Goal: Task Accomplishment & Management: Complete application form

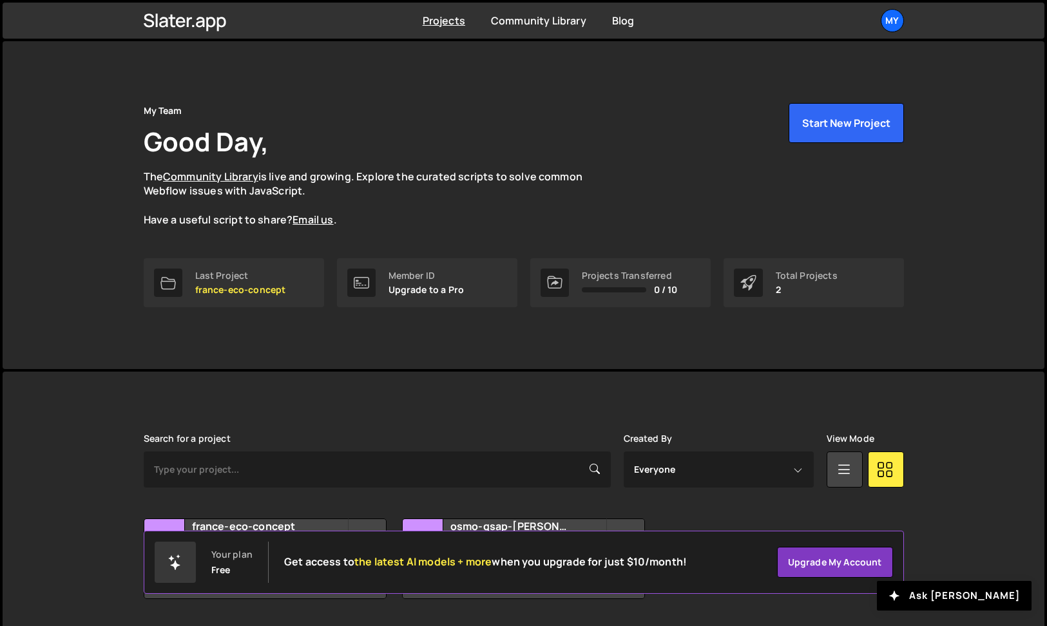
drag, startPoint x: 292, startPoint y: 359, endPoint x: 282, endPoint y: 352, distance: 12.5
click at [292, 359] on div "My Team Good Day, The Community Library is live and growing. Explore the curate…" at bounding box center [523, 205] width 799 height 328
click at [61, 365] on div "My Team Good Day, The Community Library is live and growing. Explore the curate…" at bounding box center [524, 205] width 1042 height 328
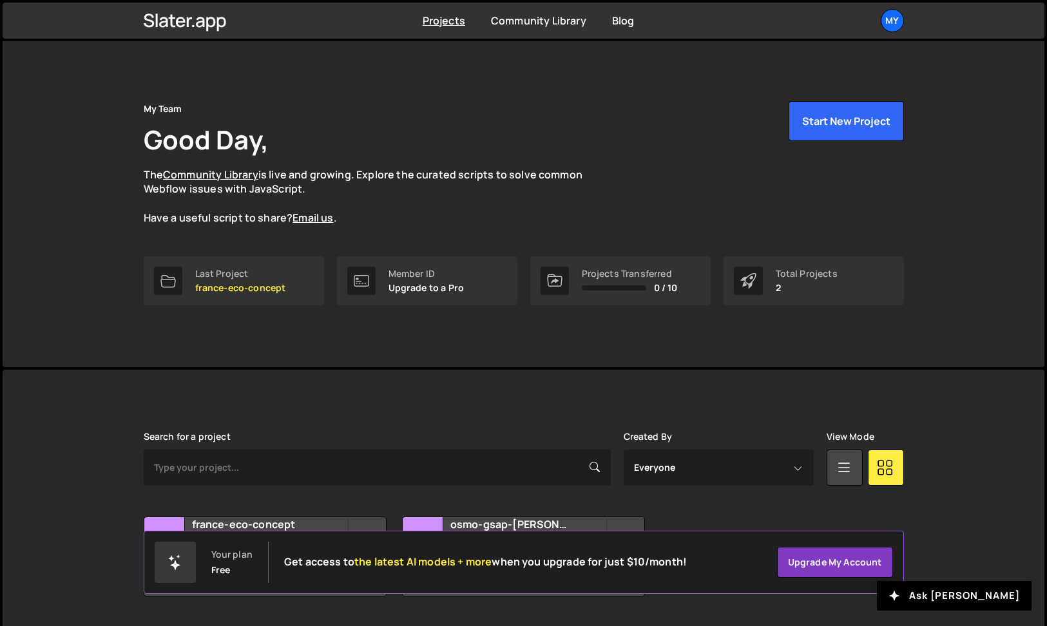
scroll to position [37, 0]
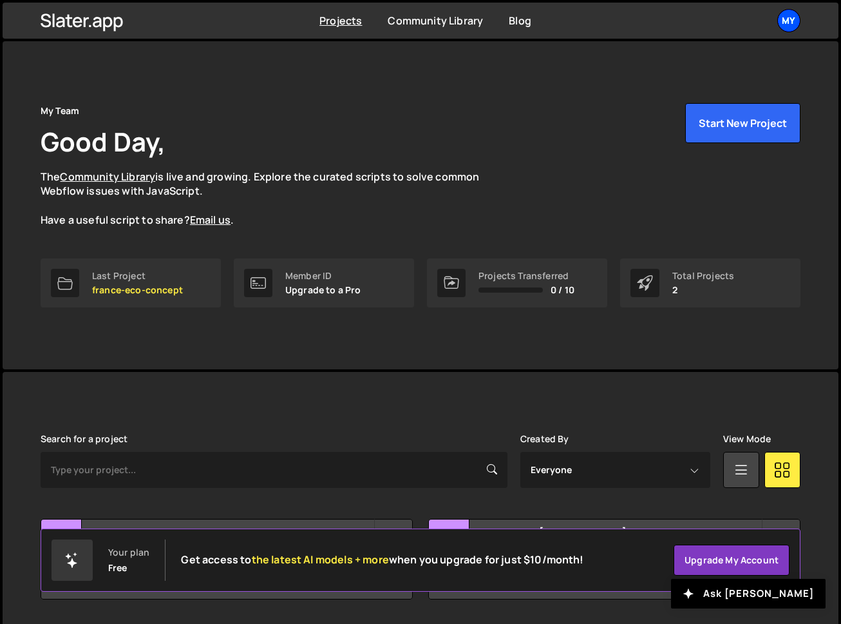
click at [791, 24] on div "My" at bounding box center [789, 20] width 23 height 23
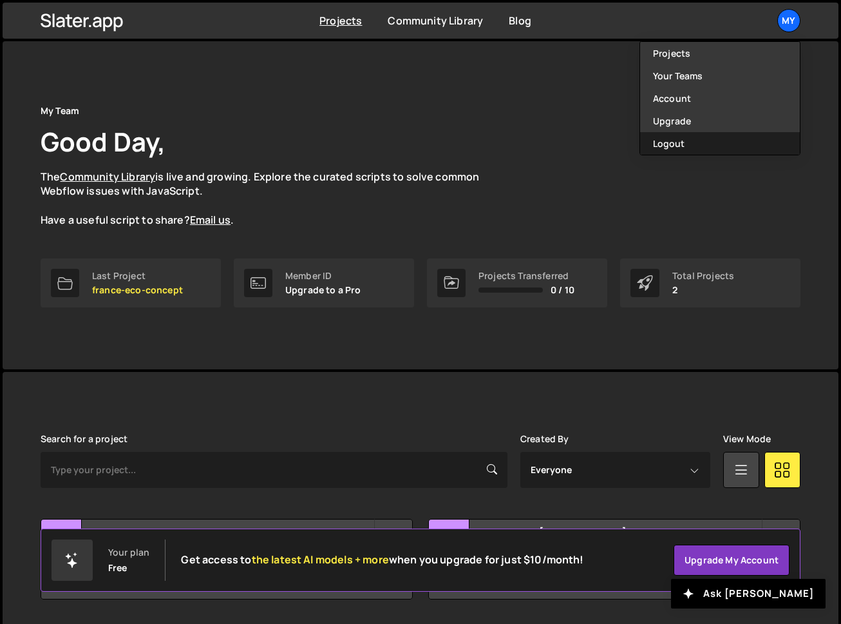
click at [716, 138] on button "Logout" at bounding box center [720, 143] width 160 height 23
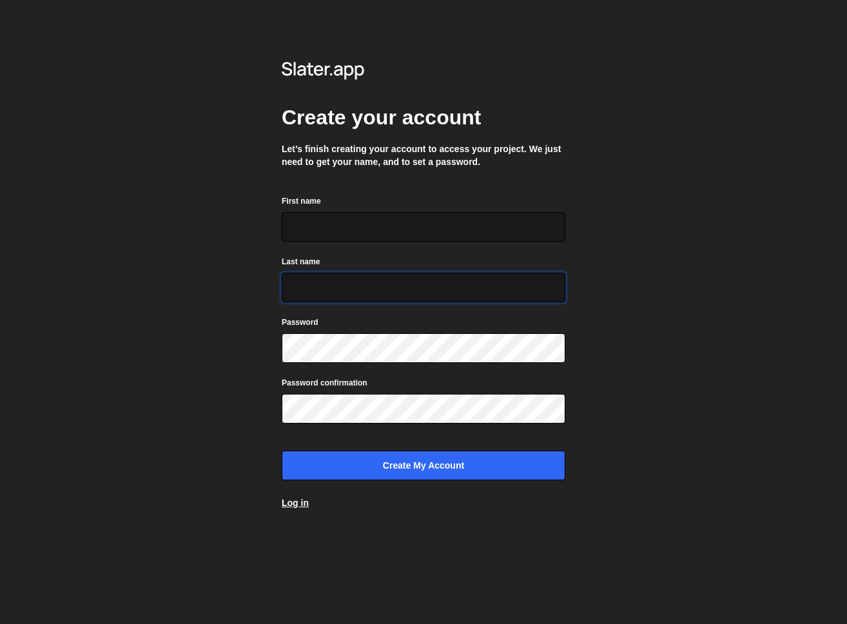
type input "vitalie@awwwocado.be"
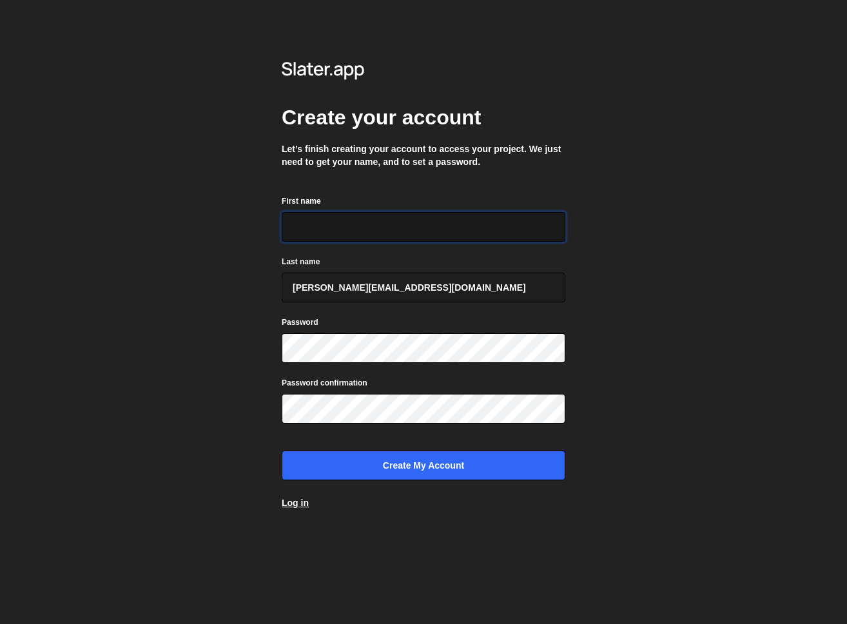
click at [381, 227] on input "First name" at bounding box center [423, 227] width 283 height 30
click at [388, 187] on div "Create your account Let’s finish creating your account to access your project. …" at bounding box center [423, 290] width 283 height 503
click at [411, 219] on input "First name" at bounding box center [423, 227] width 283 height 30
click at [441, 183] on div "Create your account Let’s finish creating your account to access your project. …" at bounding box center [423, 290] width 283 height 503
click at [361, 222] on input "First name" at bounding box center [423, 227] width 283 height 30
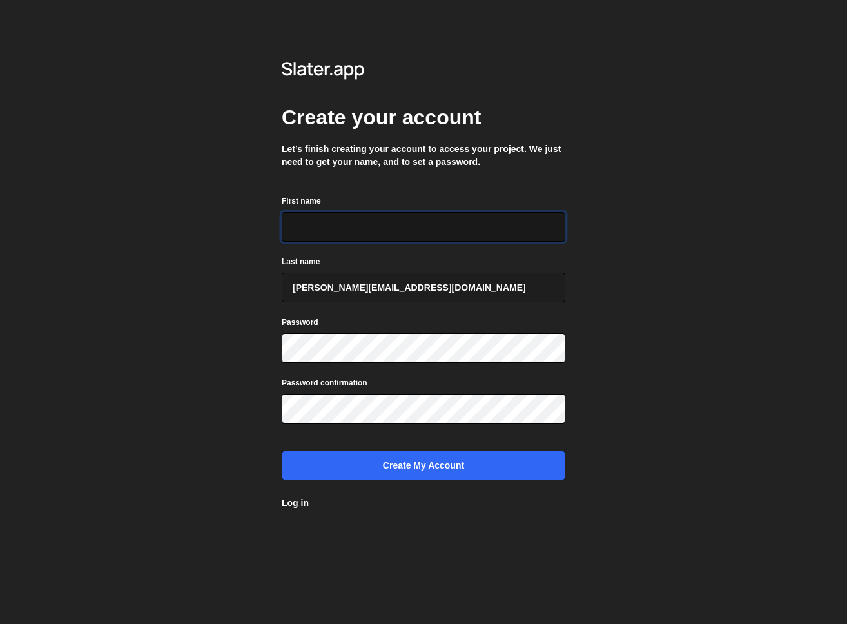
type input "[PERSON_NAME]"
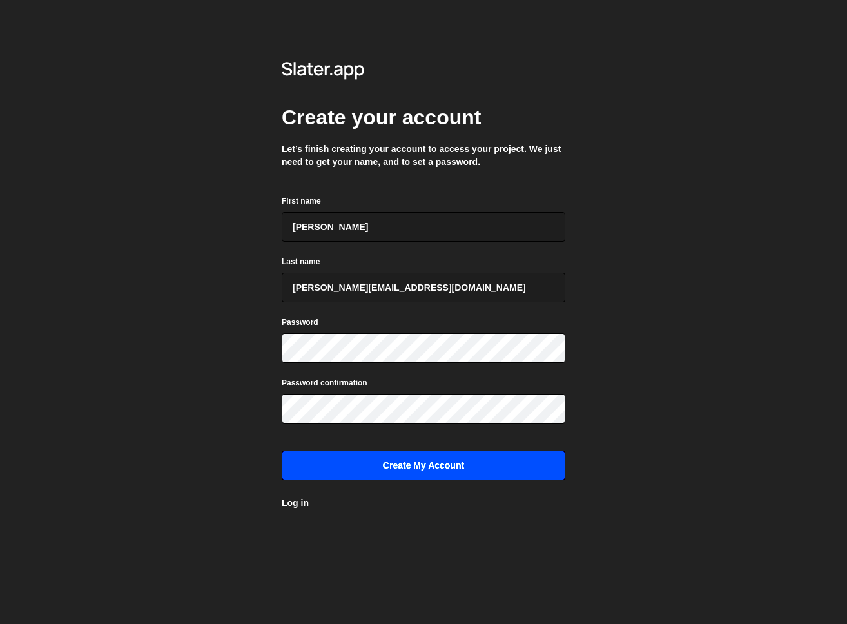
click at [389, 463] on input "Create my account" at bounding box center [423, 465] width 283 height 30
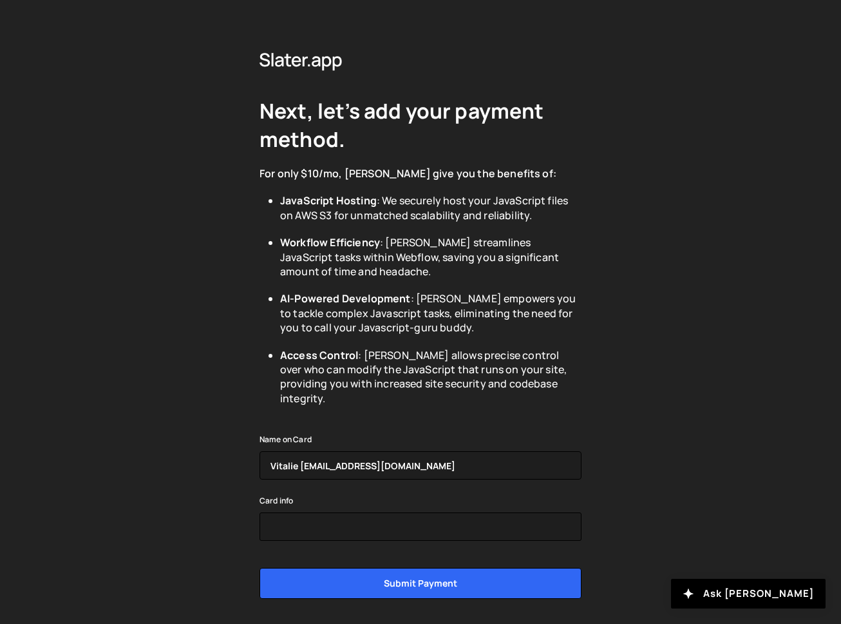
click at [370, 124] on h2 "Next, let’s add your payment method." at bounding box center [421, 125] width 322 height 57
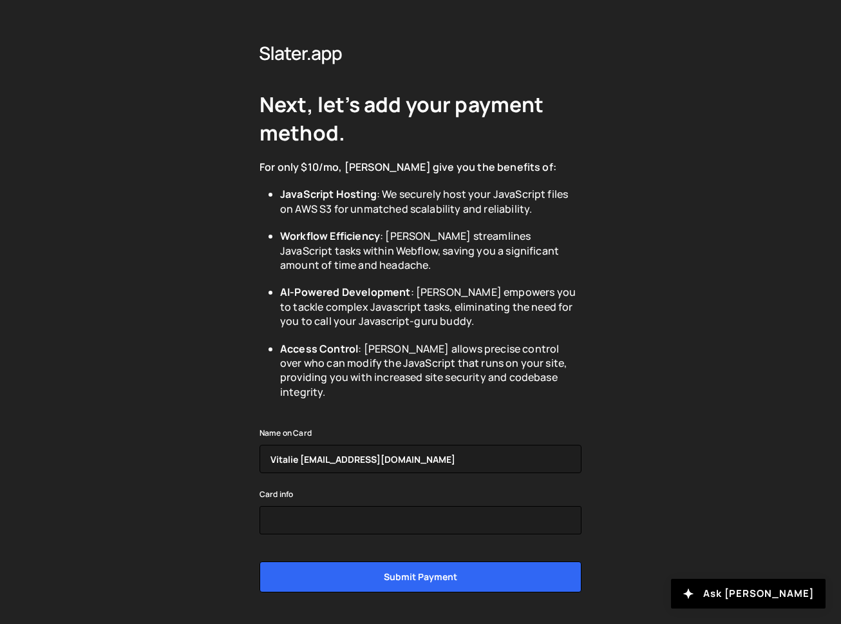
scroll to position [5, 0]
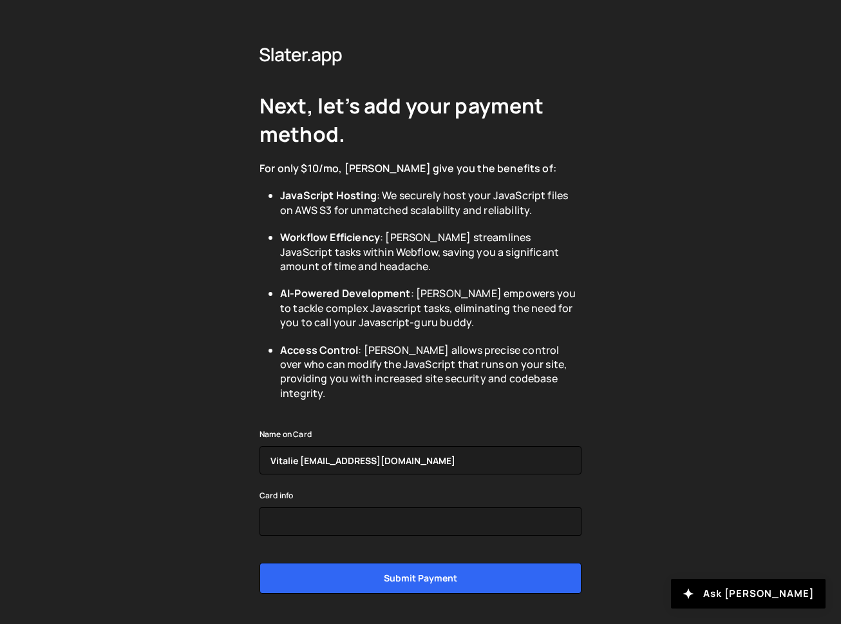
click at [608, 364] on div "Next, let’s add your payment method. For only $10/mo, [PERSON_NAME] give you th…" at bounding box center [420, 331] width 841 height 673
click at [438, 378] on li "Access Control : [PERSON_NAME] allows precise control over who can modify the J…" at bounding box center [431, 372] width 302 height 58
click at [548, 381] on li "Access Control : [PERSON_NAME] allows precise control over who can modify the J…" at bounding box center [431, 372] width 302 height 58
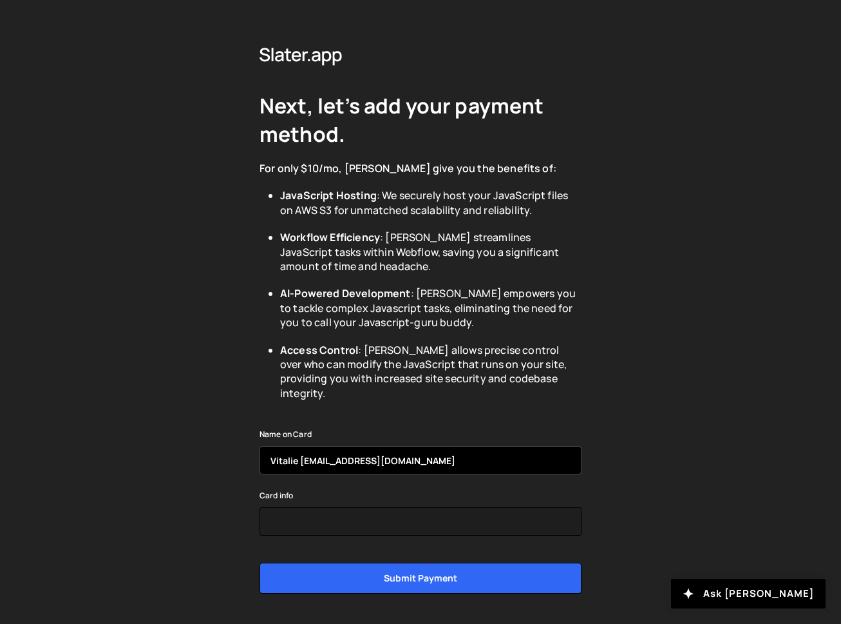
click at [285, 446] on input "Vitalie [EMAIL_ADDRESS][DOMAIN_NAME]" at bounding box center [421, 460] width 322 height 28
click at [292, 447] on input "Vitalie [EMAIL_ADDRESS][DOMAIN_NAME]" at bounding box center [421, 460] width 322 height 28
click at [315, 447] on input "Vitalie [EMAIL_ADDRESS][DOMAIN_NAME]" at bounding box center [421, 460] width 322 height 28
drag, startPoint x: 296, startPoint y: 448, endPoint x: 318, endPoint y: 452, distance: 22.4
click at [298, 448] on input "Vitalie [EMAIL_ADDRESS][DOMAIN_NAME]" at bounding box center [421, 460] width 322 height 28
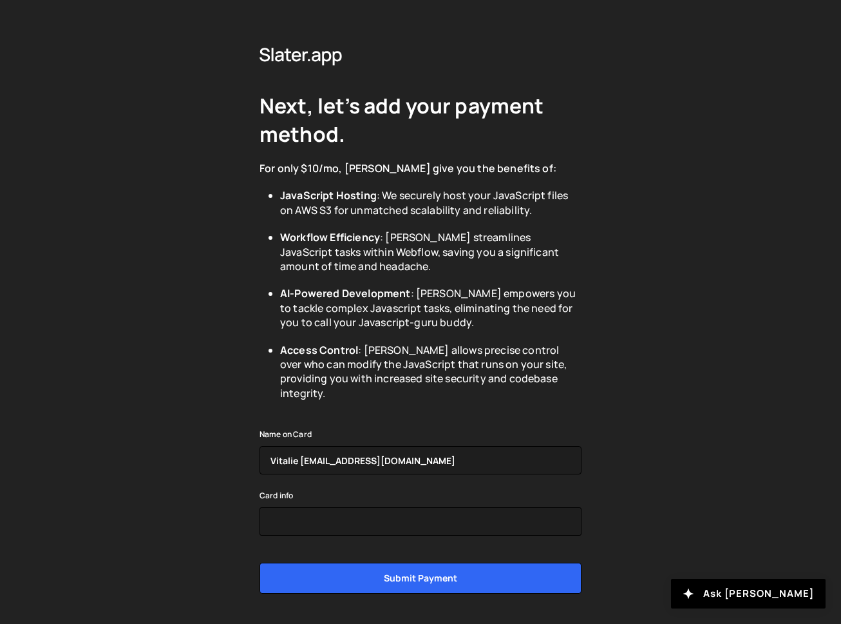
click at [686, 445] on div "Next, let’s add your payment method. For only $10/mo, Slater give you the benef…" at bounding box center [420, 331] width 841 height 673
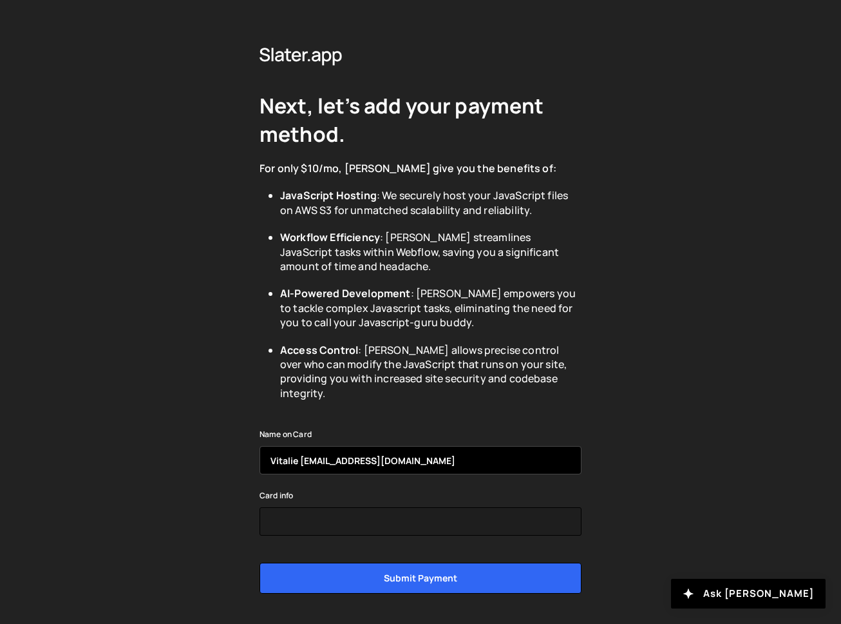
click at [435, 447] on input "Vitalie [EMAIL_ADDRESS][DOMAIN_NAME]" at bounding box center [421, 460] width 322 height 28
drag, startPoint x: 368, startPoint y: 446, endPoint x: 381, endPoint y: 450, distance: 14.3
click at [298, 447] on input "Vitalie [EMAIL_ADDRESS][DOMAIN_NAME]" at bounding box center [421, 460] width 322 height 28
type input "Vitalie Rosescu"
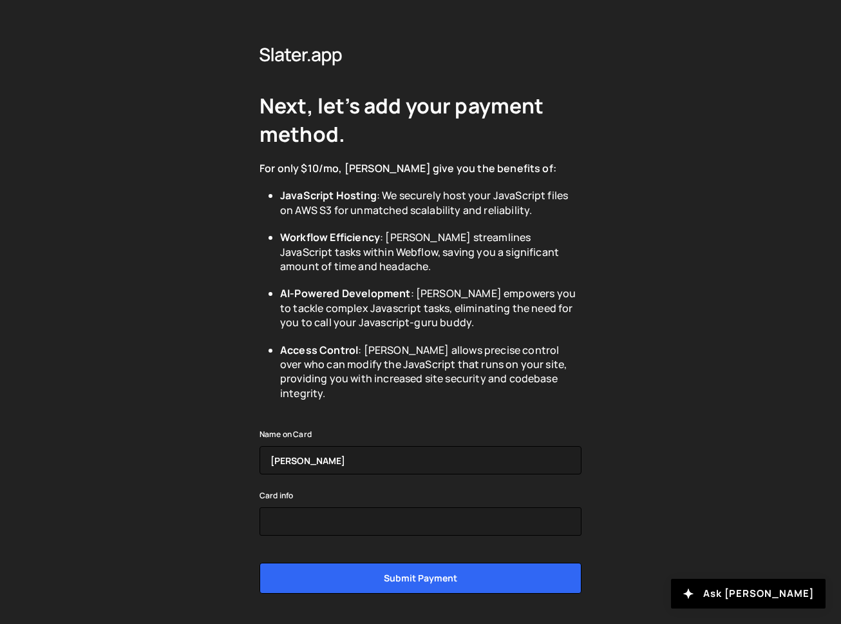
click at [661, 438] on div "Next, let’s add your payment method. For only $10/mo, Slater give you the benef…" at bounding box center [420, 331] width 841 height 673
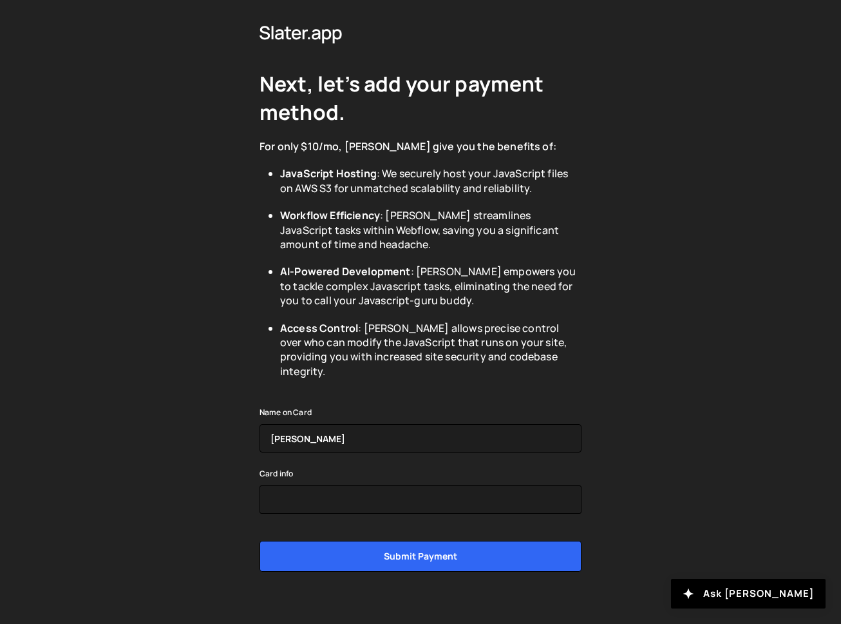
scroll to position [34, 0]
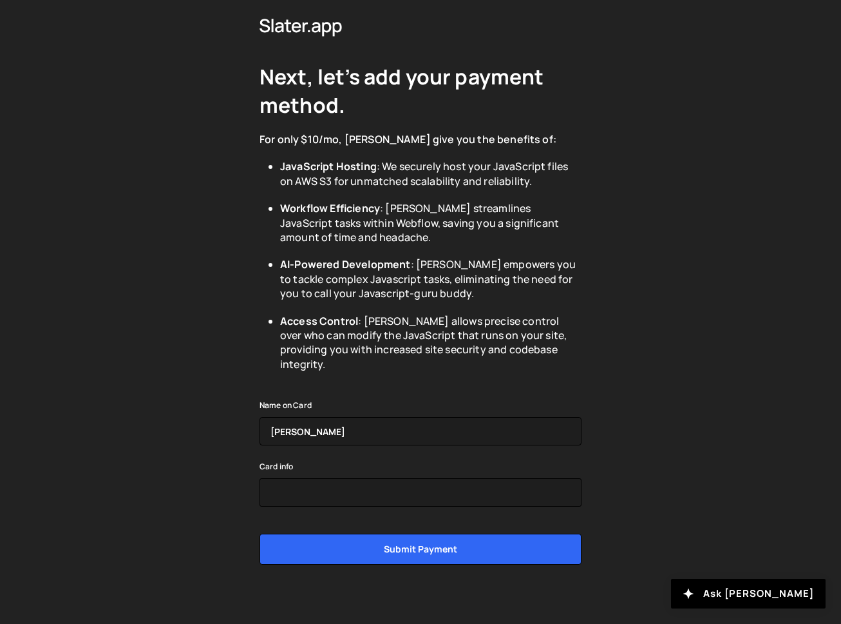
click at [630, 347] on div "Next, let’s add your payment method. For only $10/mo, Slater give you the benef…" at bounding box center [420, 302] width 841 height 673
click at [623, 339] on div "Next, let’s add your payment method. For only $10/mo, Slater give you the benef…" at bounding box center [420, 302] width 841 height 673
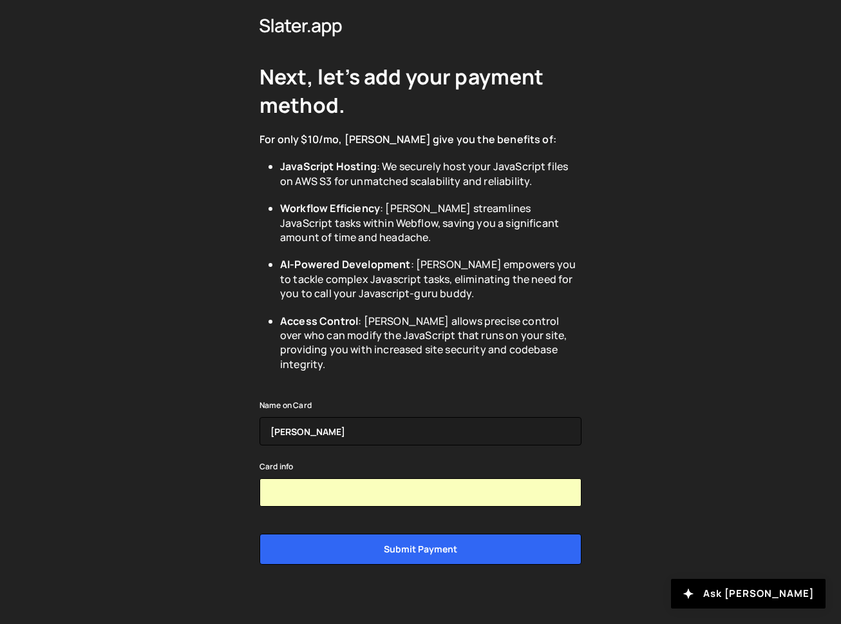
click at [674, 446] on div "Next, let’s add your payment method. For only $10/mo, Slater give you the benef…" at bounding box center [420, 302] width 841 height 673
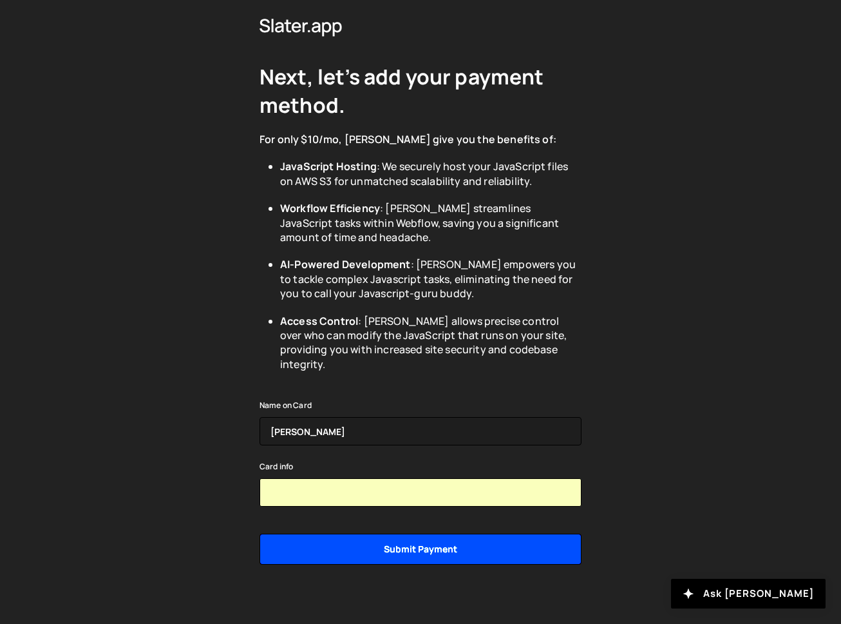
click at [514, 533] on input "Submit payment" at bounding box center [421, 548] width 322 height 31
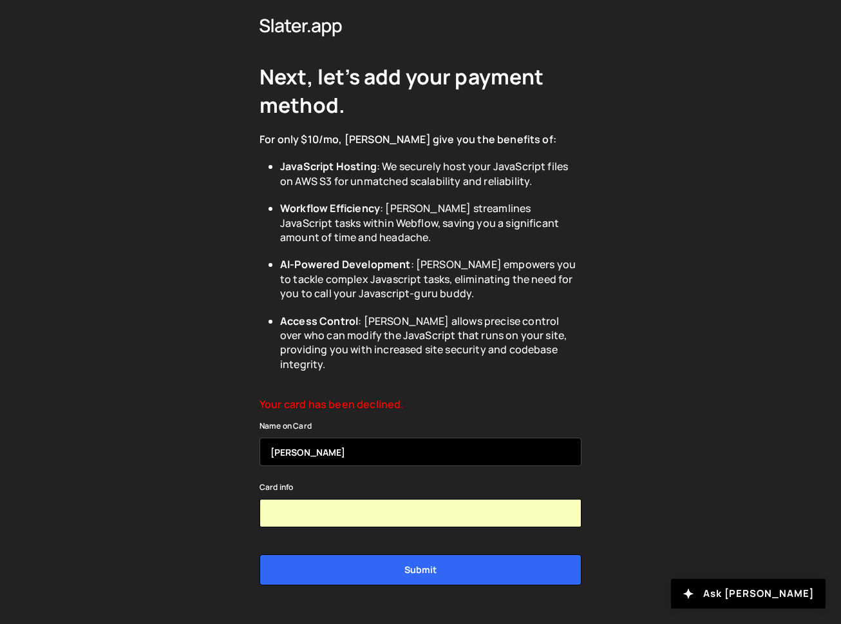
click at [397, 437] on input "Vitalie Rosescu" at bounding box center [421, 451] width 322 height 28
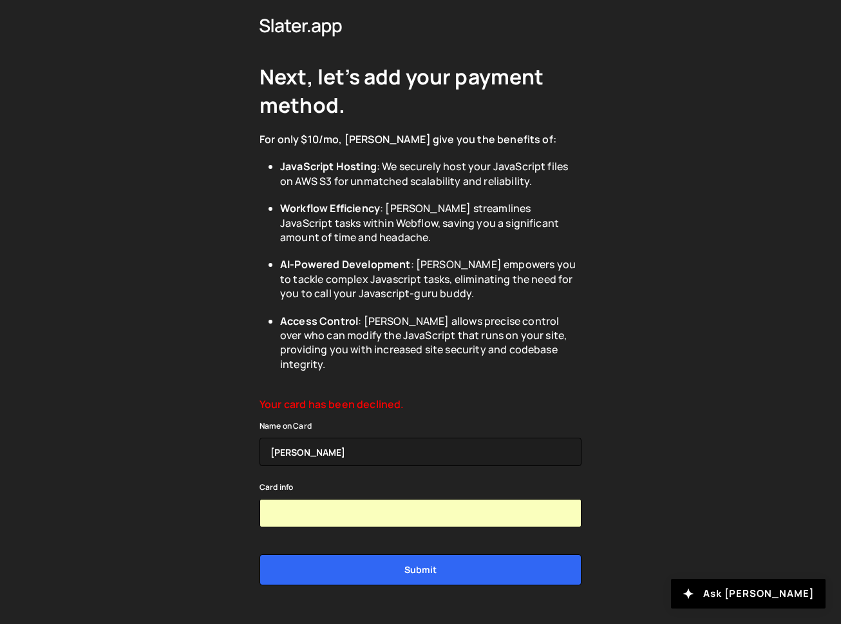
drag, startPoint x: 223, startPoint y: 405, endPoint x: 272, endPoint y: 410, distance: 49.3
click at [223, 405] on div "Next, let’s add your payment method. For only $10/mo, Slater give you the benef…" at bounding box center [420, 313] width 841 height 694
drag, startPoint x: 364, startPoint y: 389, endPoint x: 373, endPoint y: 403, distance: 16.8
click at [364, 397] on div "Your card has been declined." at bounding box center [421, 404] width 322 height 14
click at [648, 434] on div "Next, let’s add your payment method. For only $10/mo, Slater give you the benef…" at bounding box center [420, 313] width 841 height 694
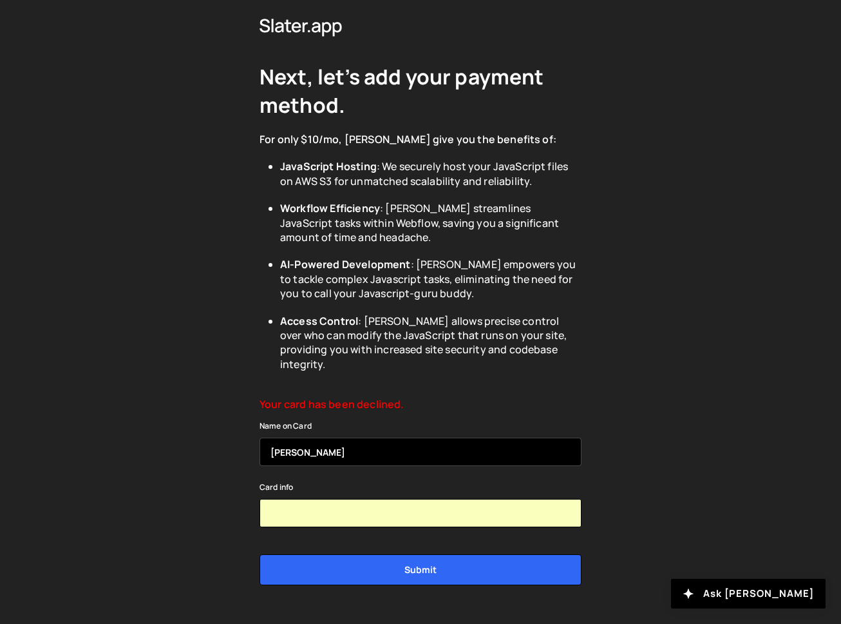
click at [398, 441] on input "Vitalie Rosescu" at bounding box center [421, 451] width 322 height 28
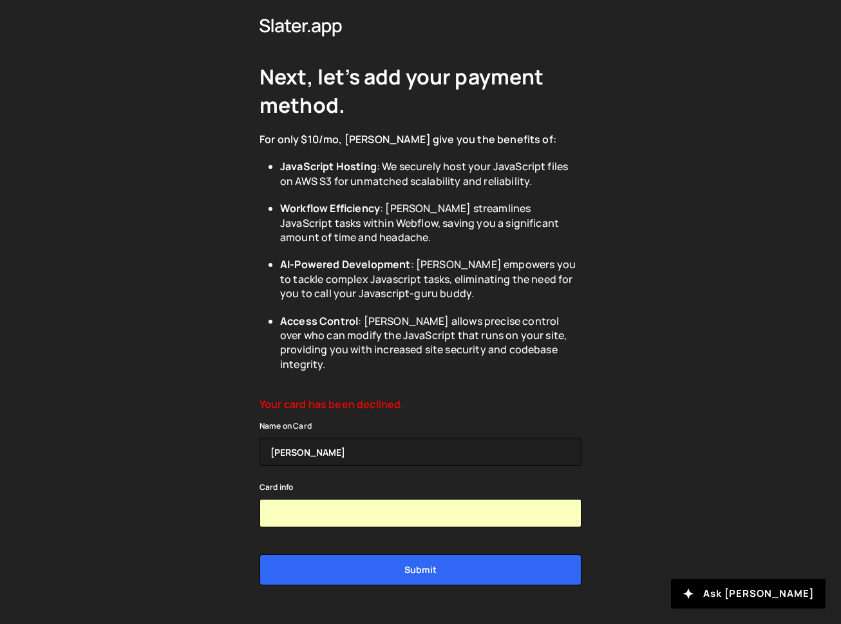
click at [607, 494] on div "Next, let’s add your payment method. For only $10/mo, Slater give you the benef…" at bounding box center [420, 313] width 841 height 694
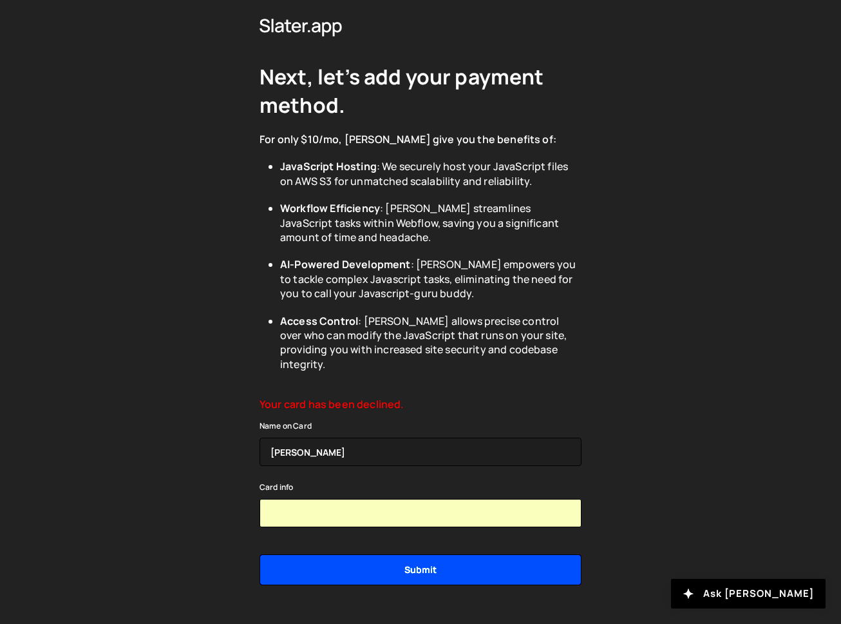
click at [456, 554] on input "Submit" at bounding box center [421, 569] width 322 height 31
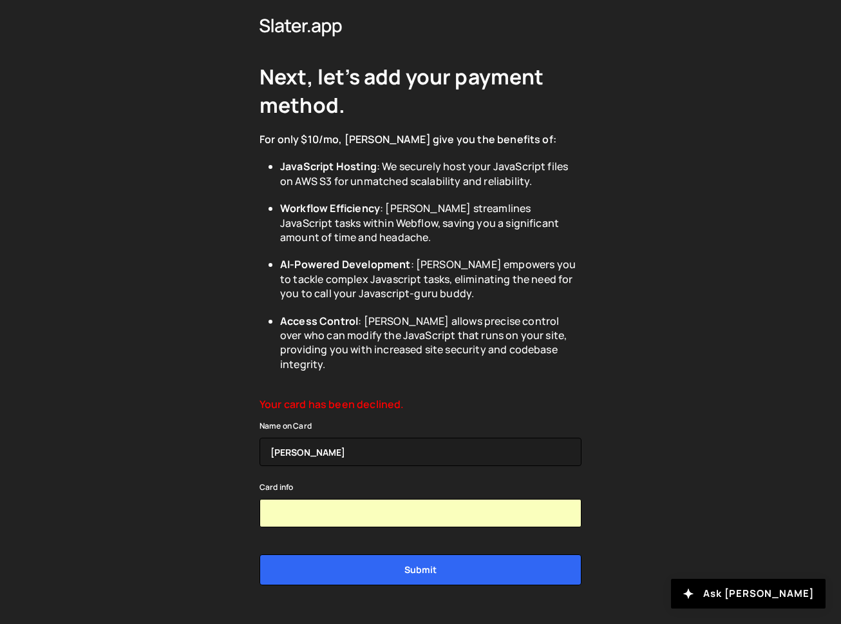
click at [644, 406] on div "Next, let’s add your payment method. For only $10/mo, Slater give you the benef…" at bounding box center [420, 313] width 841 height 694
click at [691, 521] on div "Next, let’s add your payment method. For only $10/mo, Slater give you the benef…" at bounding box center [420, 313] width 841 height 694
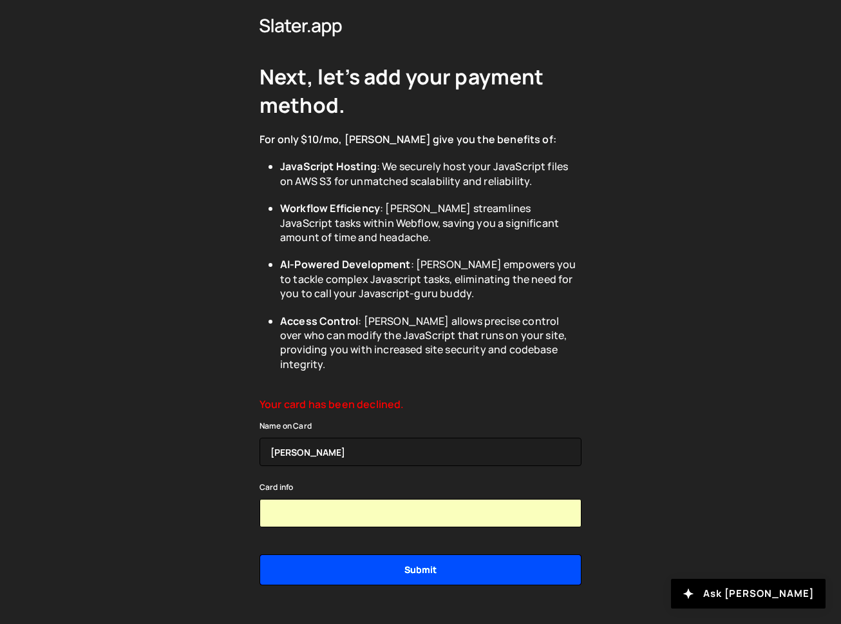
click at [498, 554] on input "Submit" at bounding box center [421, 569] width 322 height 31
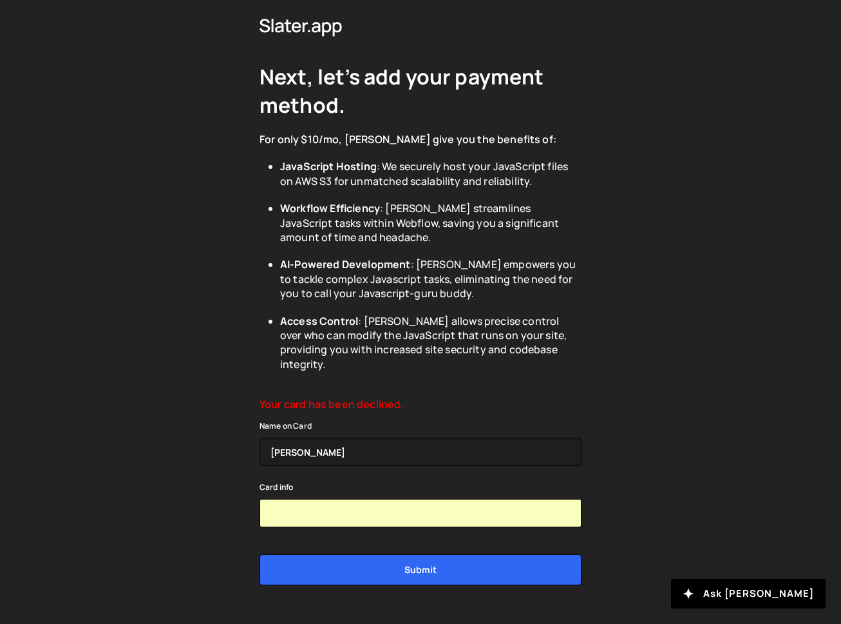
click at [698, 424] on div "Next, let’s add your payment method. For only $10/mo, Slater give you the benef…" at bounding box center [420, 313] width 841 height 694
click at [654, 469] on div "Next, let’s add your payment method. For only $10/mo, Slater give you the benef…" at bounding box center [420, 313] width 841 height 694
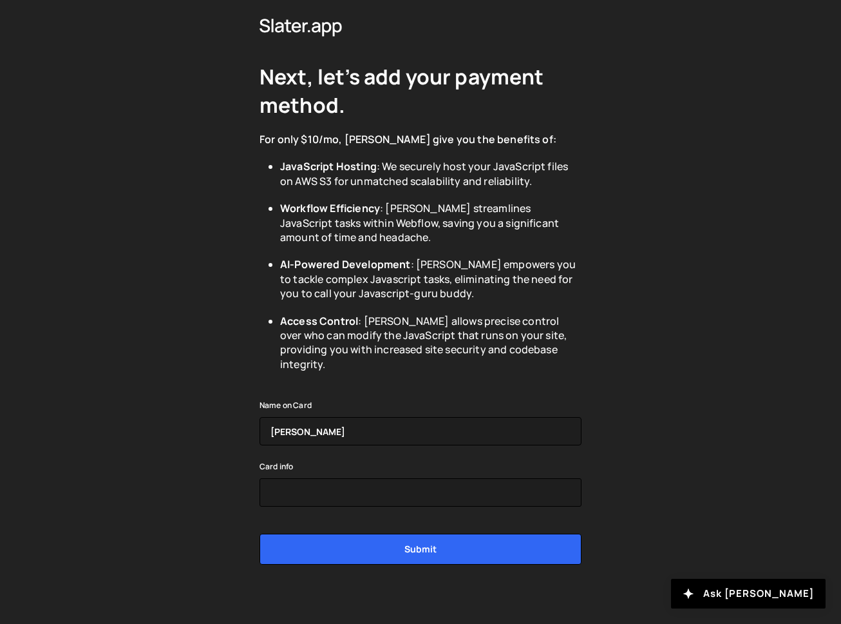
click at [620, 447] on div "Next, let’s add your payment method. For only $10/mo, Slater give you the benef…" at bounding box center [420, 302] width 841 height 673
click at [313, 133] on div "For only $10/mo, Slater give you the benefits of:" at bounding box center [421, 139] width 322 height 14
click at [617, 242] on div "Next, let’s add your payment method. For only $10/mo, Slater give you the benef…" at bounding box center [420, 302] width 841 height 673
click at [702, 484] on div "Next, let’s add your payment method. For only $10/mo, Slater give you the benef…" at bounding box center [420, 302] width 841 height 673
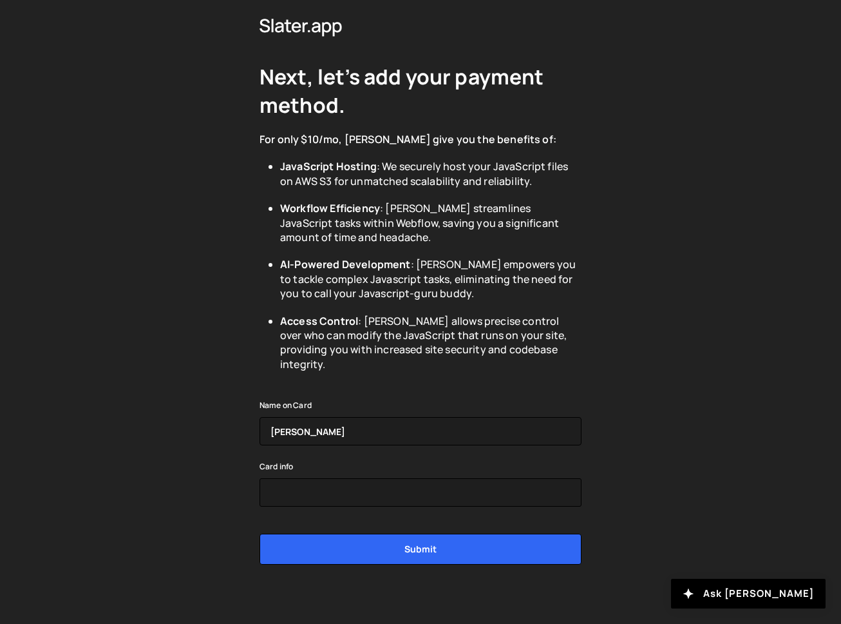
click at [432, 574] on div "Next, let’s add your payment method. For only $10/mo, Slater give you the benef…" at bounding box center [421, 302] width 322 height 575
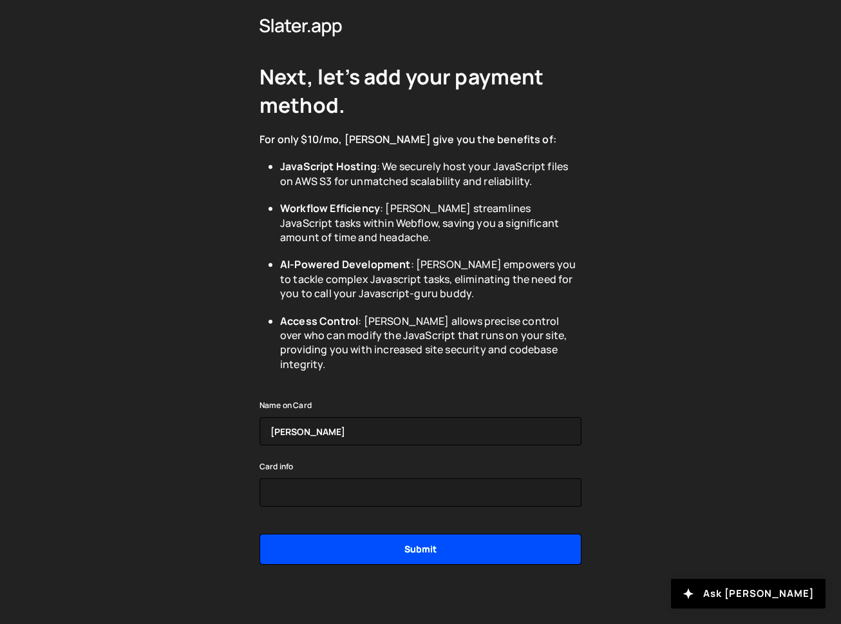
click at [427, 535] on input "Submit" at bounding box center [421, 548] width 322 height 31
type input "Submitting..."
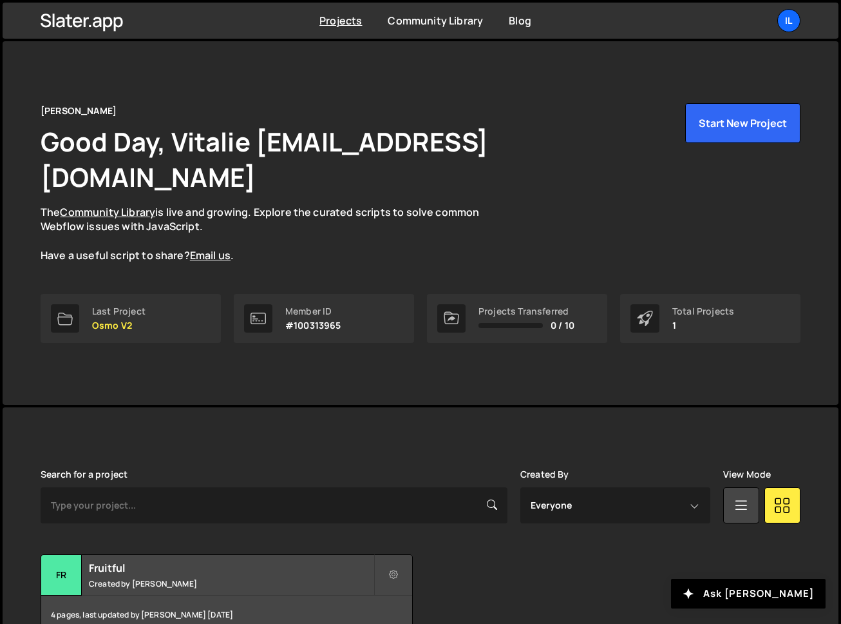
click at [285, 348] on div "[PERSON_NAME] Good Day, Vitalie [EMAIL_ADDRESS][DOMAIN_NAME] The Community Libr…" at bounding box center [420, 222] width 799 height 363
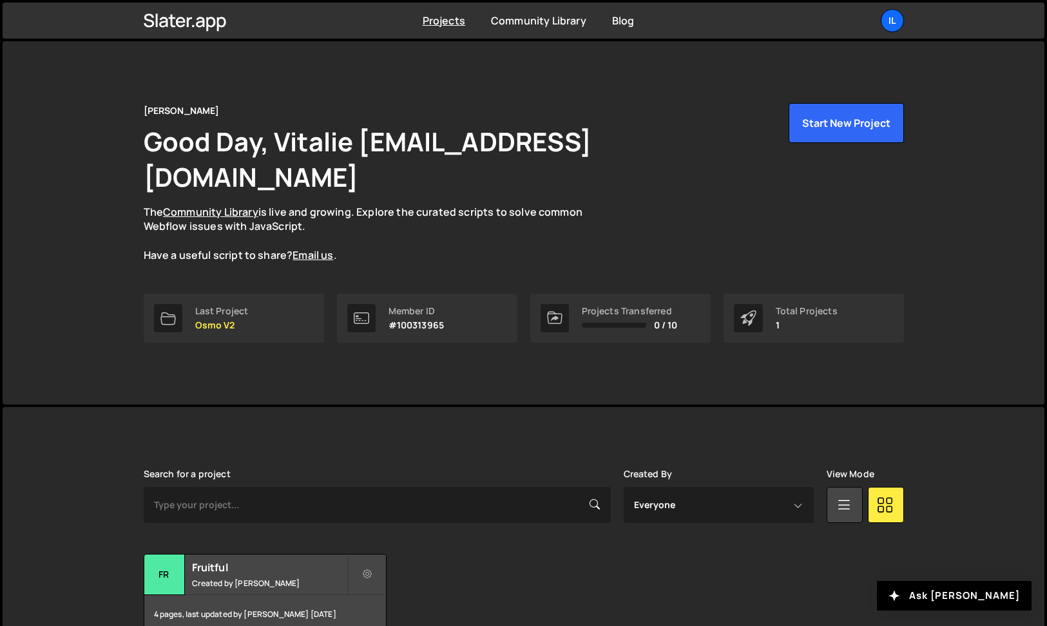
scroll to position [37, 0]
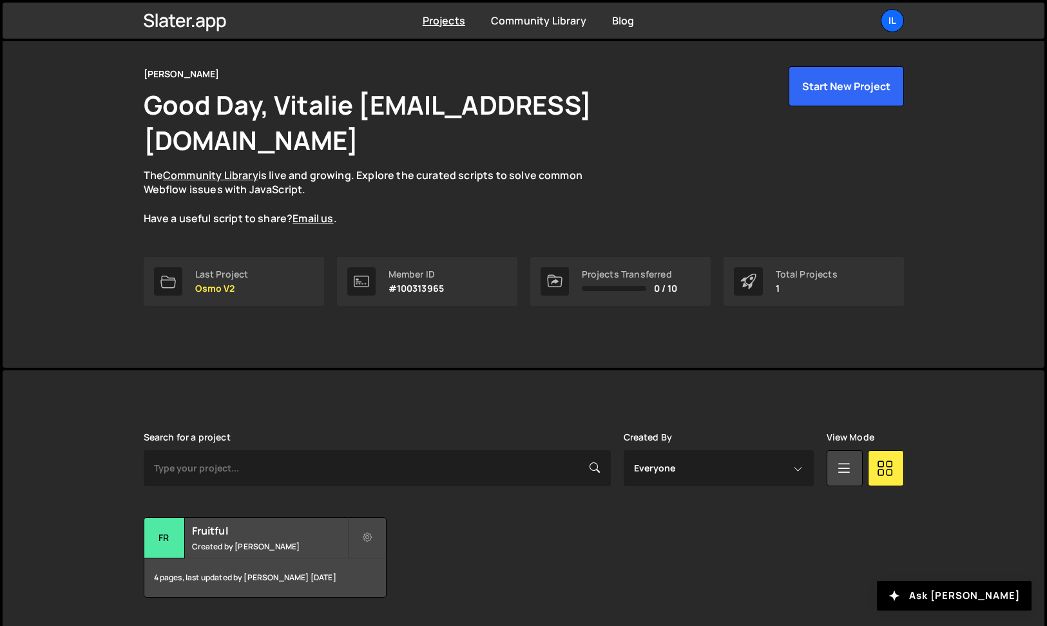
click at [501, 528] on div "Transfer Project Edit Project Manage access Delete Project Fr Fruitful Created …" at bounding box center [524, 557] width 760 height 81
click at [268, 559] on div "4 pages, last updated by [PERSON_NAME] [DATE]" at bounding box center [265, 578] width 242 height 39
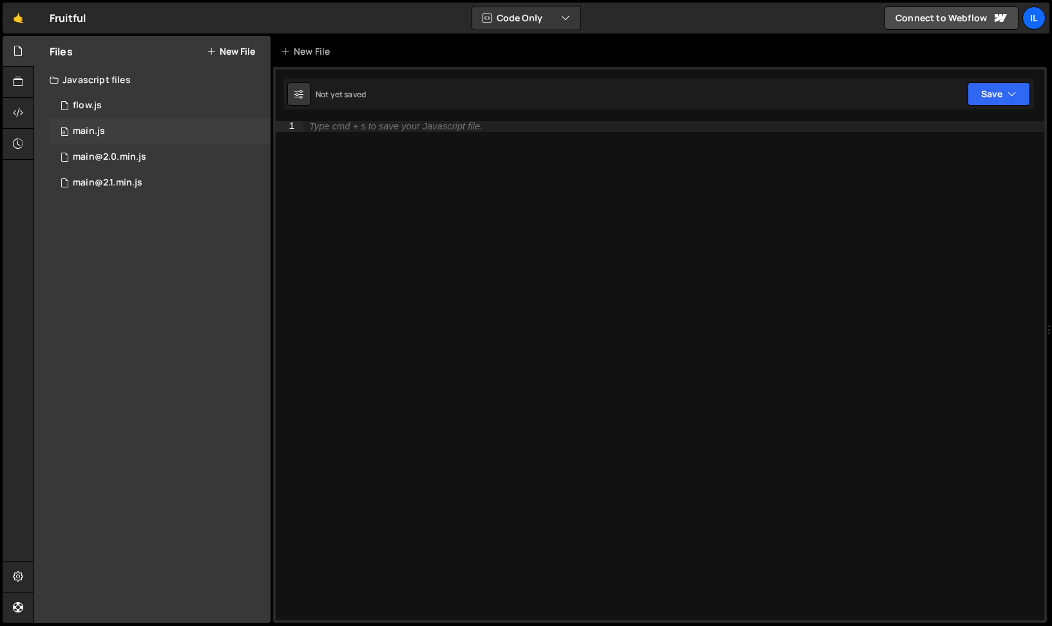
click at [129, 133] on div "0 main.js 0" at bounding box center [160, 132] width 221 height 26
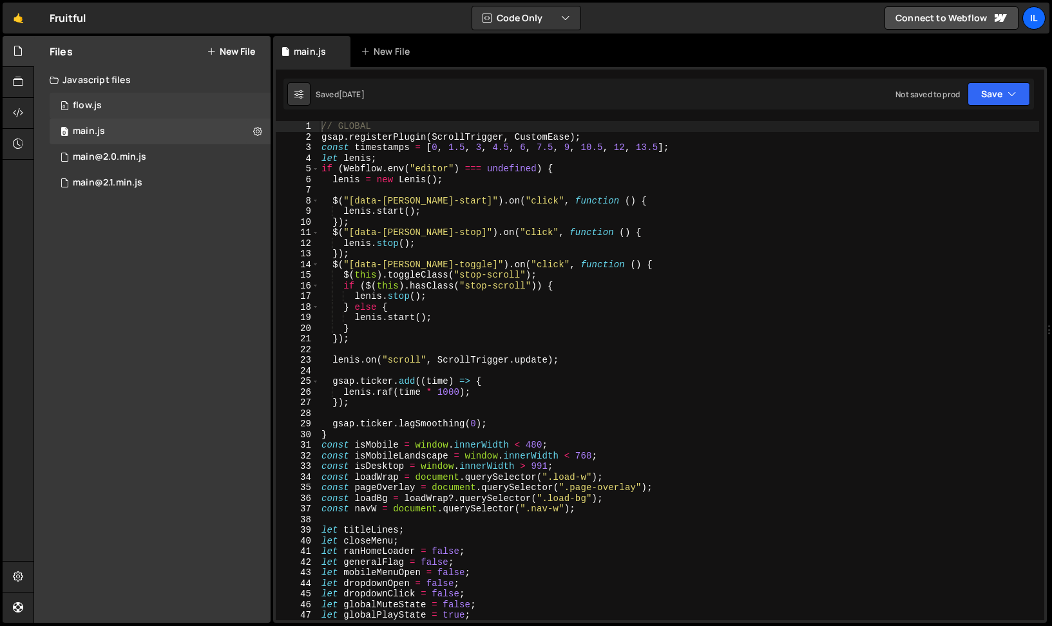
click at [141, 110] on div "0 flow.js 0" at bounding box center [160, 106] width 221 height 26
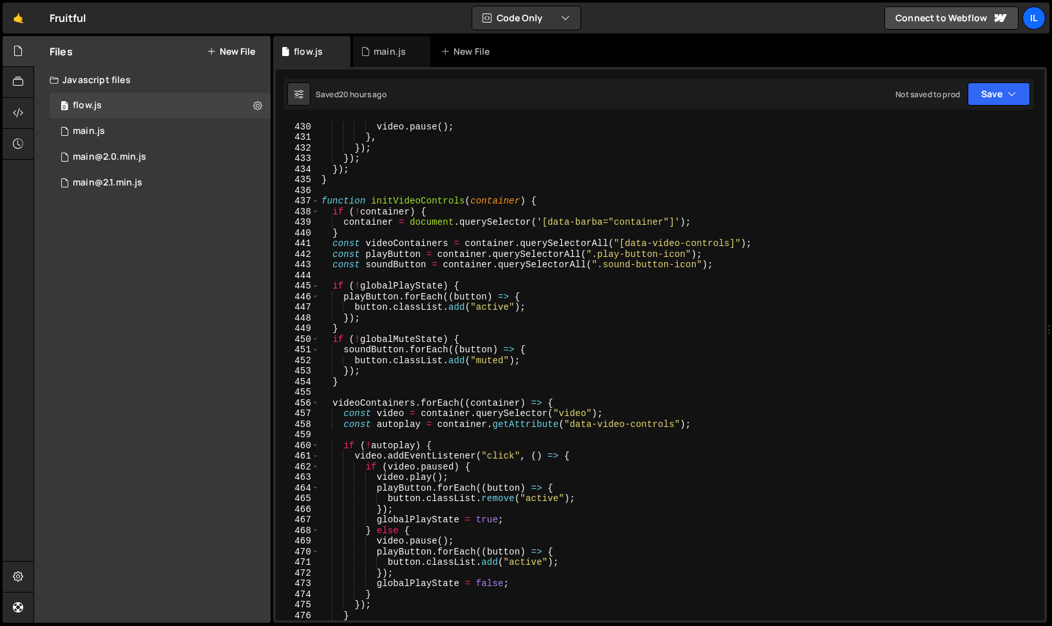
scroll to position [3512, 0]
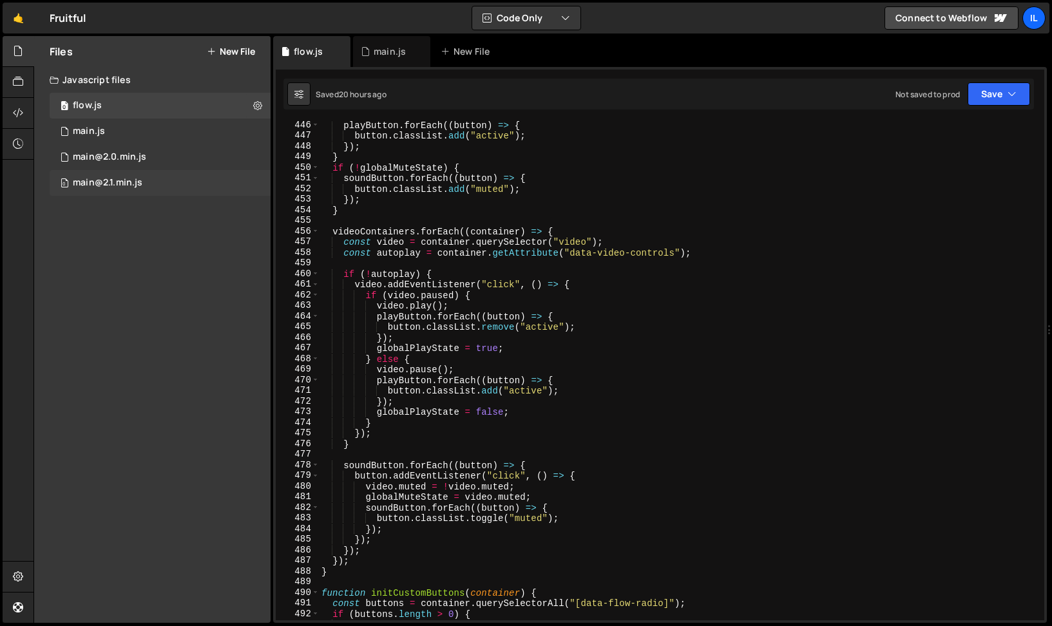
click at [99, 175] on div "0 main@2.1.min.js 0" at bounding box center [160, 183] width 221 height 26
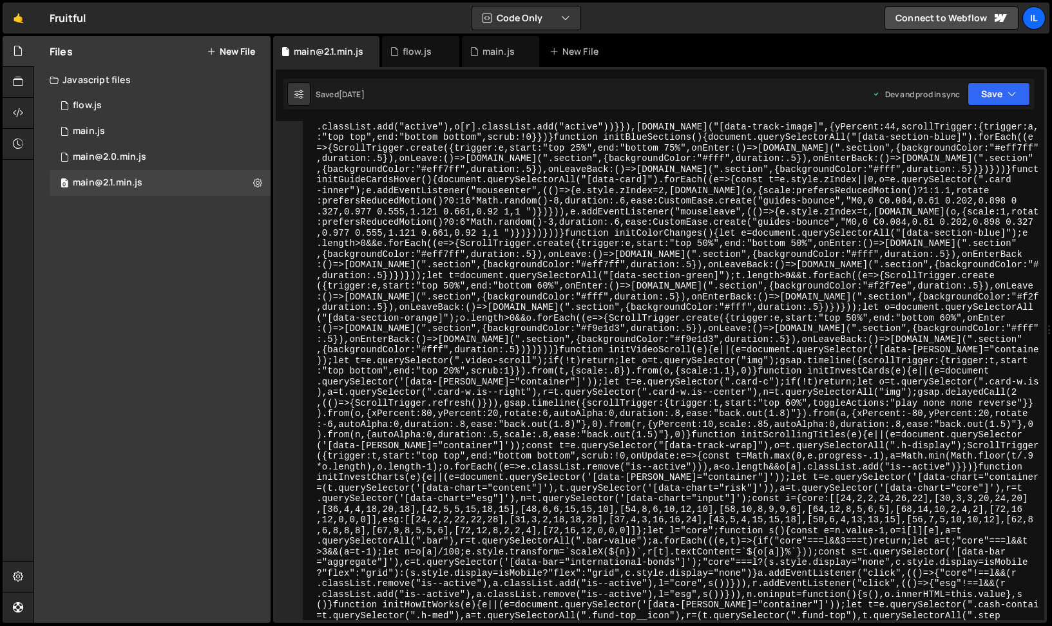
scroll to position [3455, 0]
click at [149, 157] on div "0 main@2.0.min.js 0" at bounding box center [160, 157] width 221 height 26
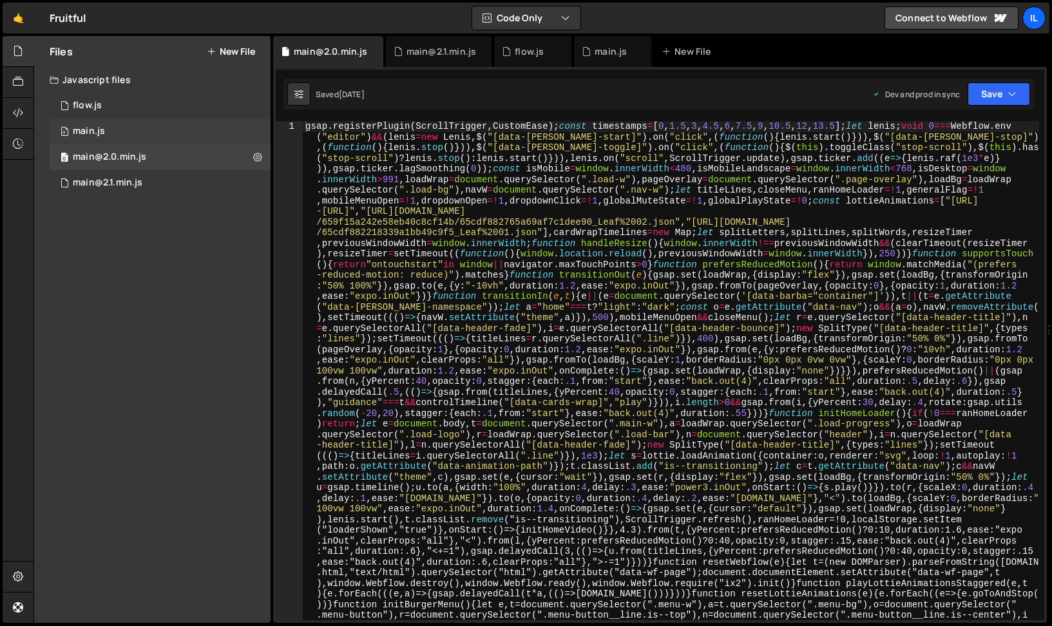
click at [163, 138] on div "0 main.js 0" at bounding box center [160, 132] width 221 height 26
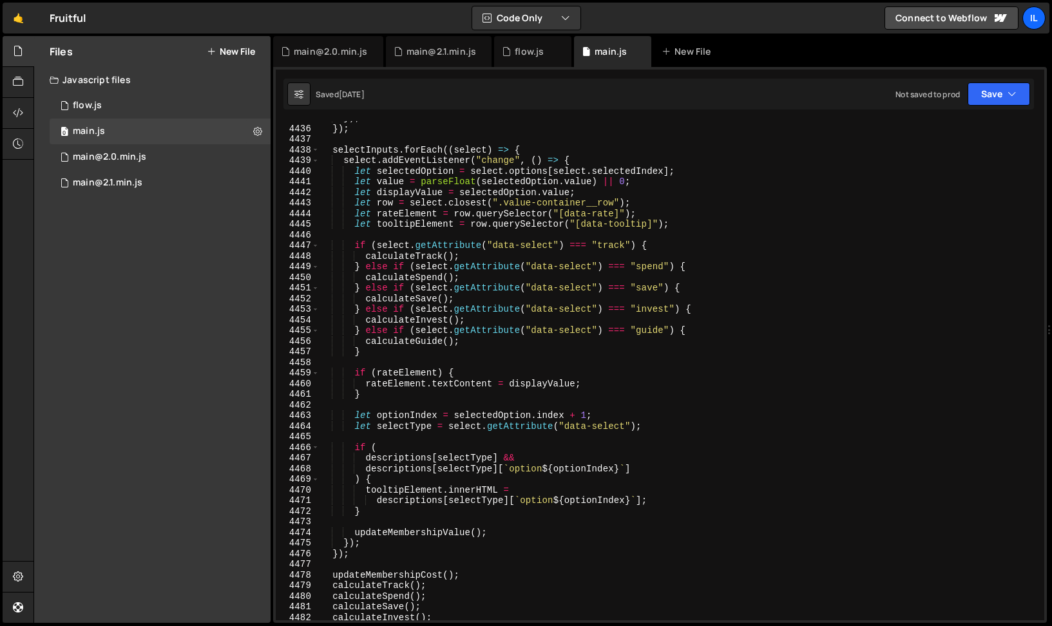
scroll to position [19033, 0]
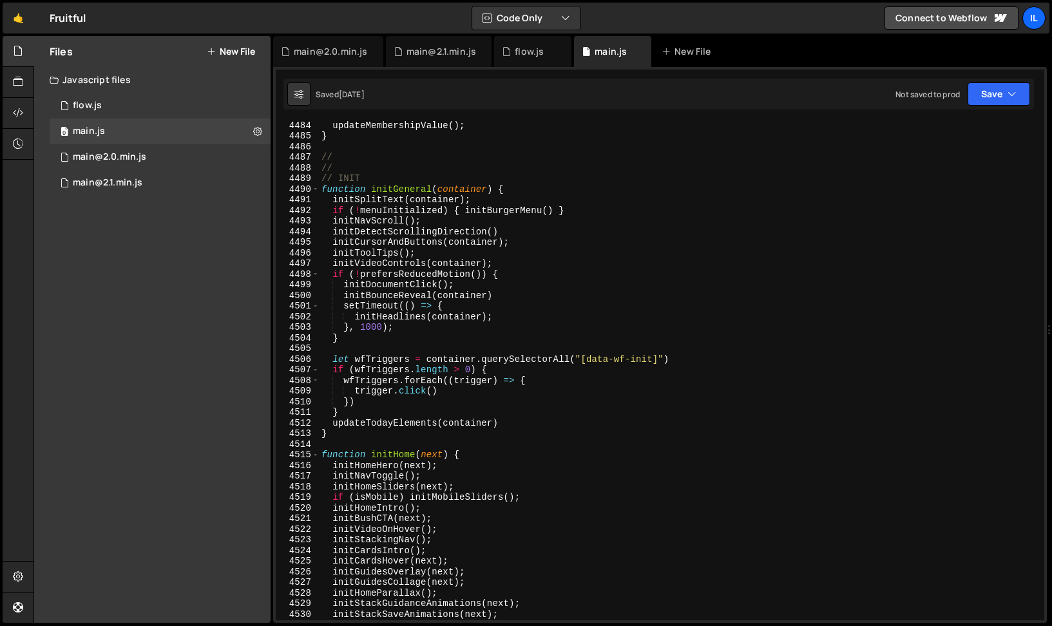
click at [822, 462] on div "updateMembershipValue ( ) ; } // // // INIT function initGeneral ( container ) …" at bounding box center [679, 380] width 720 height 521
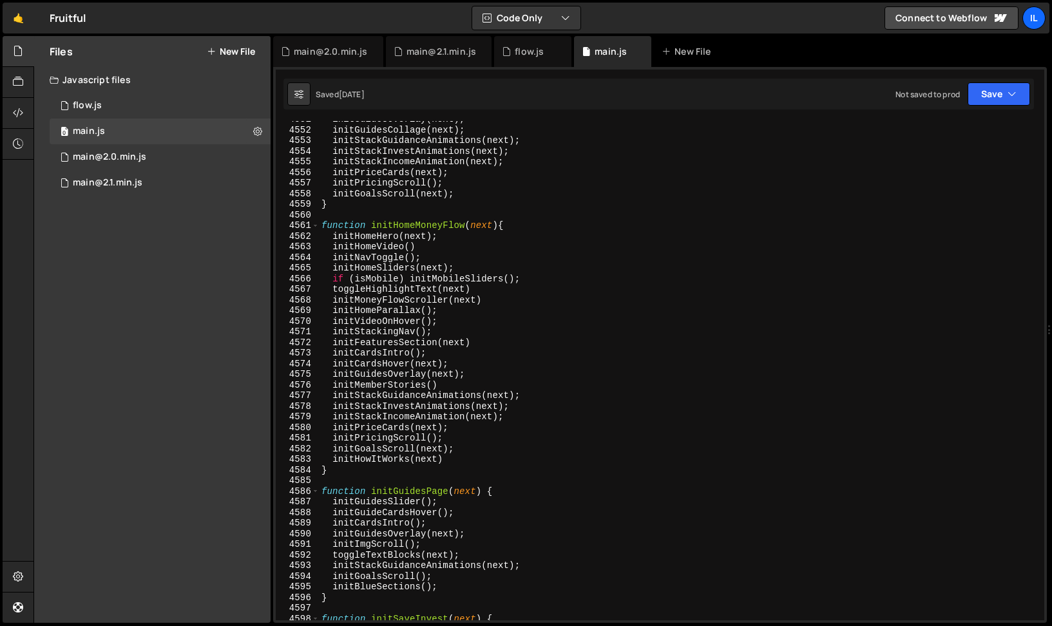
scroll to position [19607, 0]
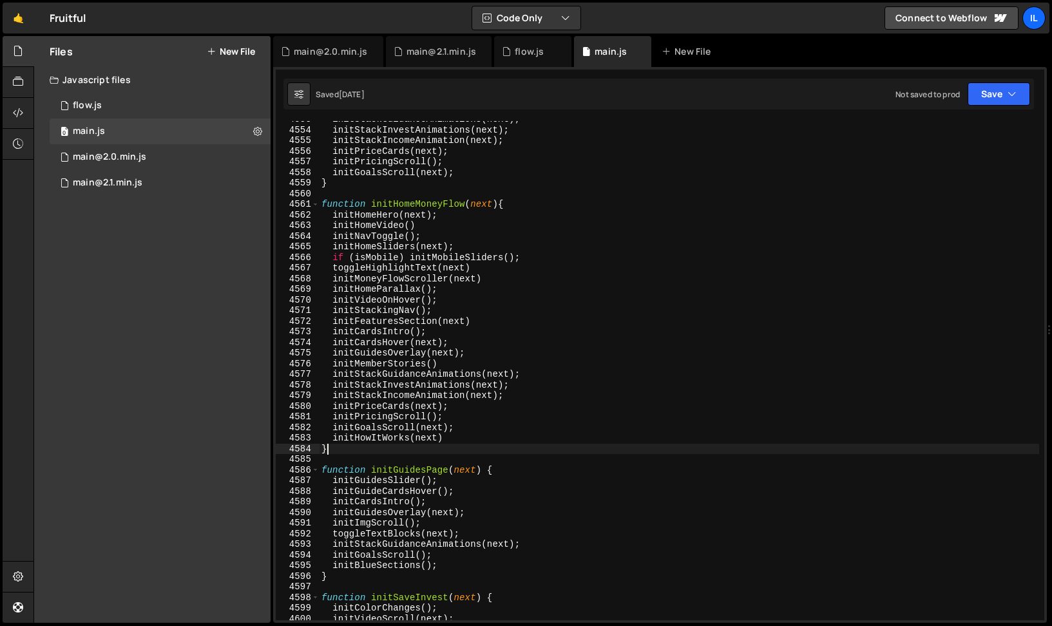
click at [447, 454] on div "initStackGuidanceAnimations ( next ) ; initStackInvestAnimations ( next ) ; ini…" at bounding box center [679, 374] width 720 height 521
click at [443, 296] on div "initStackGuidanceAnimations ( next ) ; initStackInvestAnimations ( next ) ; ini…" at bounding box center [679, 374] width 720 height 521
click at [557, 260] on div "initStackGuidanceAnimations ( next ) ; initStackInvestAnimations ( next ) ; ini…" at bounding box center [679, 374] width 720 height 521
type textarea "if (isMobile) initMobileSliders();"
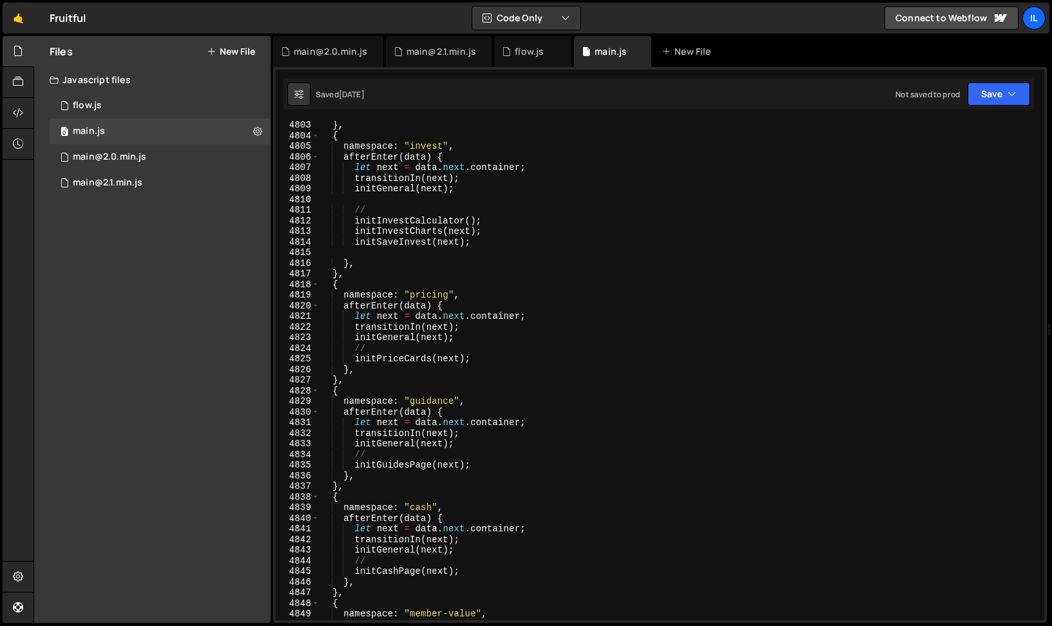
scroll to position [20614, 0]
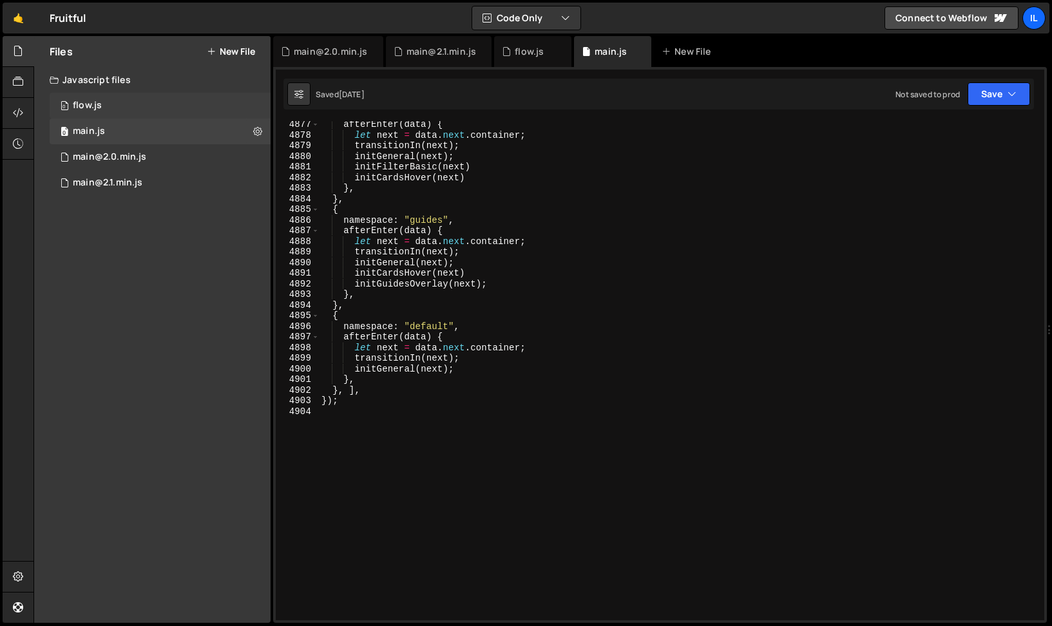
click at [139, 110] on div "0 flow.js 0" at bounding box center [160, 106] width 221 height 26
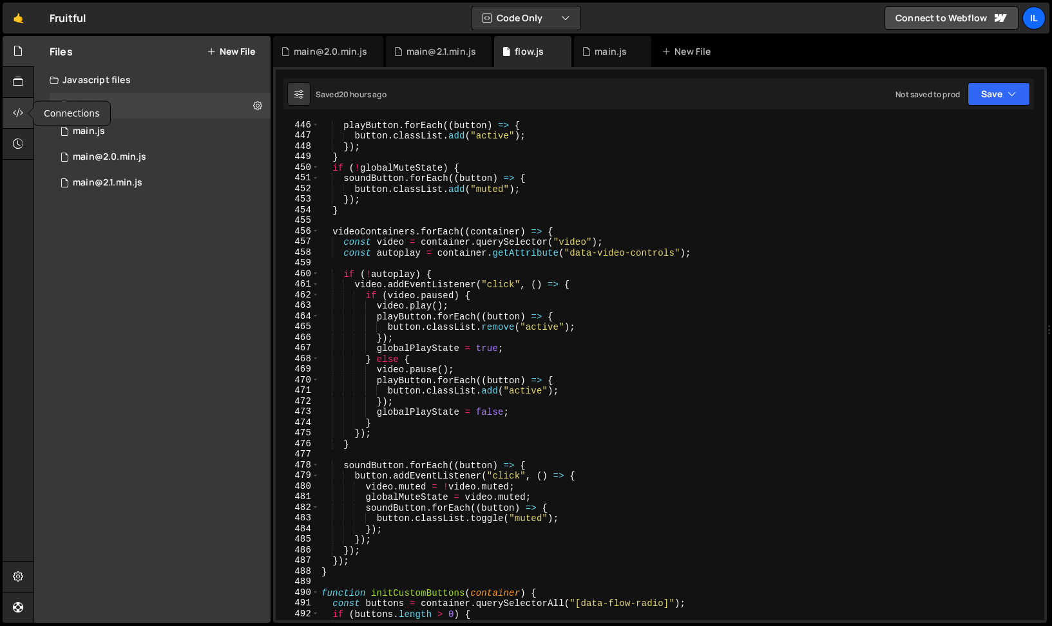
click at [17, 113] on icon at bounding box center [18, 113] width 10 height 14
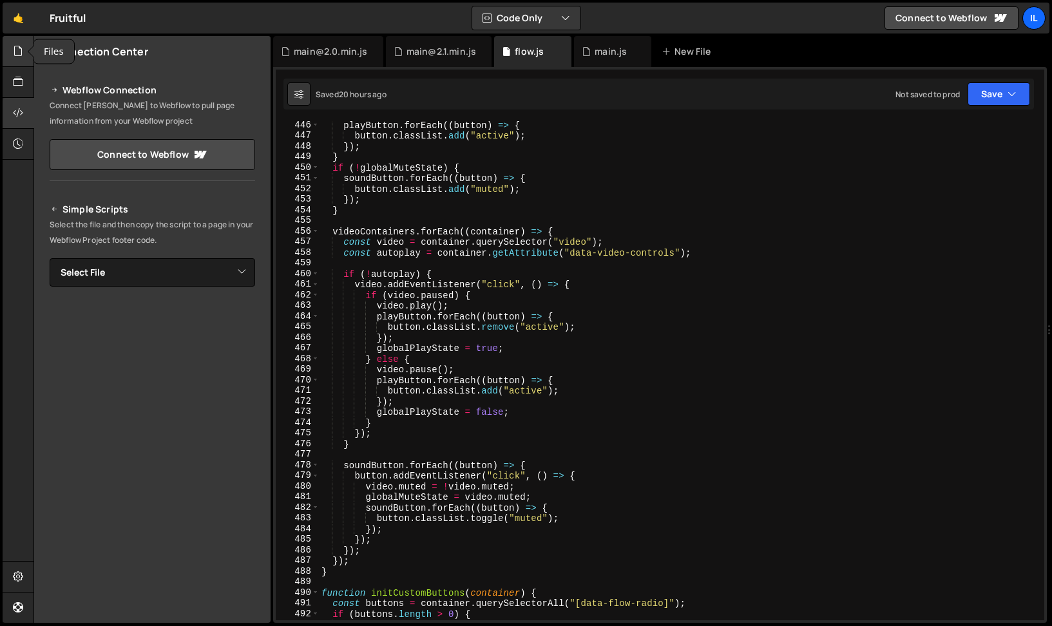
click at [20, 52] on icon at bounding box center [18, 51] width 10 height 14
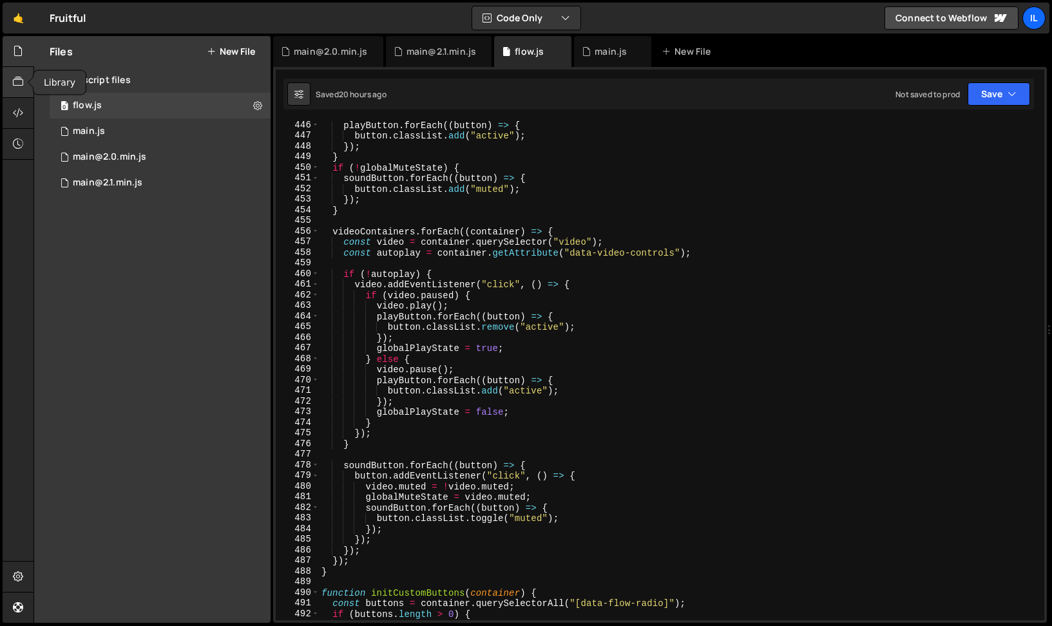
click at [18, 75] on icon at bounding box center [18, 82] width 10 height 14
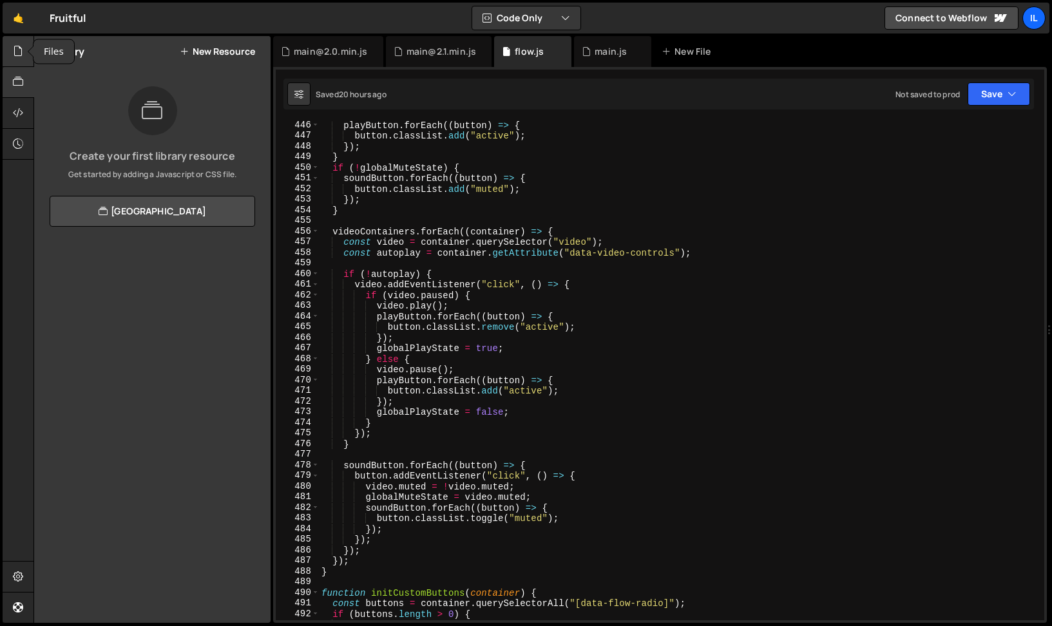
click at [23, 46] on icon at bounding box center [18, 51] width 10 height 14
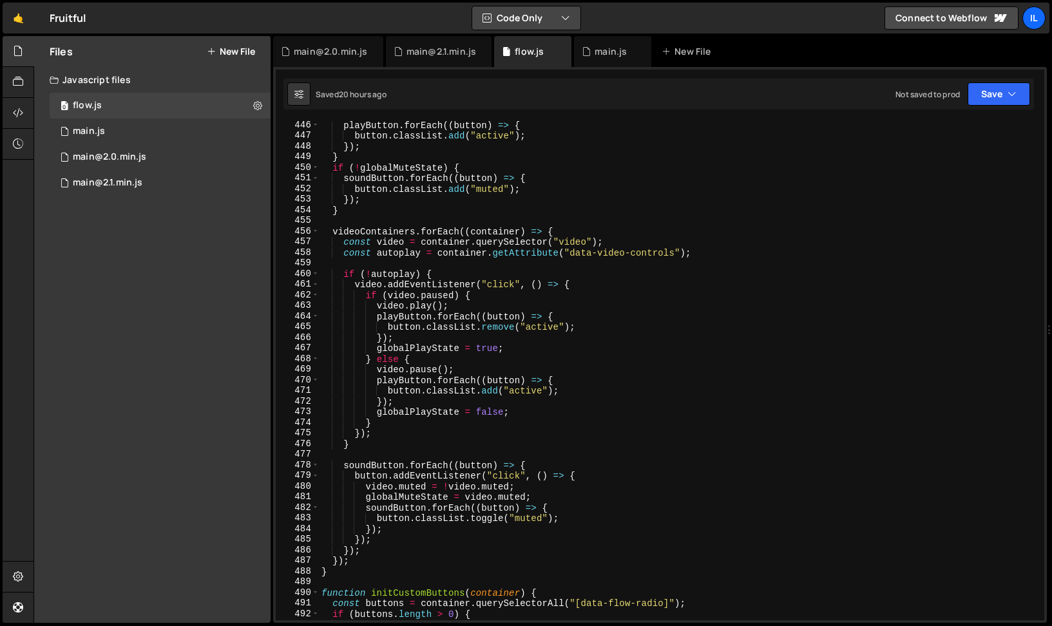
click at [564, 14] on icon "button" at bounding box center [565, 18] width 9 height 13
click at [559, 15] on button "Code Only" at bounding box center [526, 17] width 108 height 23
click at [686, 14] on div "🤙 Fruitful ⚠️ Code is being edited in another browser Code Only Code Only Code …" at bounding box center [526, 18] width 1047 height 31
click at [120, 448] on div "Files New File Javascript files 0 flow.js 0 0 main.js 0 0 main@2.0.min.js 0 0" at bounding box center [152, 329] width 236 height 587
click at [20, 20] on link "🤙" at bounding box center [19, 18] width 32 height 31
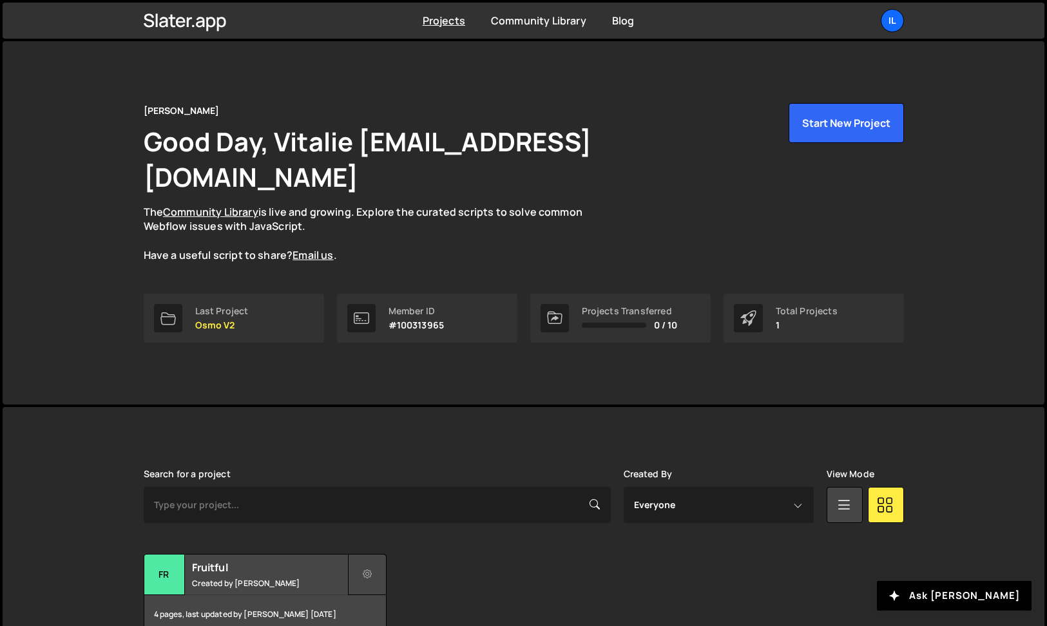
click at [373, 554] on button at bounding box center [367, 574] width 39 height 41
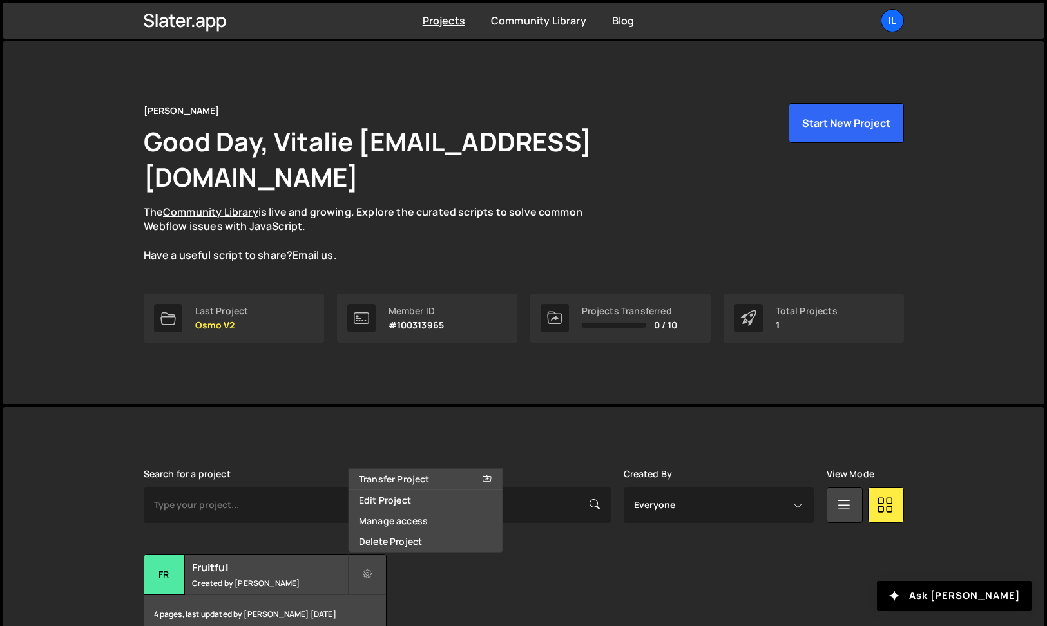
click at [457, 577] on div "Transfer Project Edit Project Manage access Delete Project Fr Fruitful Created …" at bounding box center [524, 594] width 760 height 81
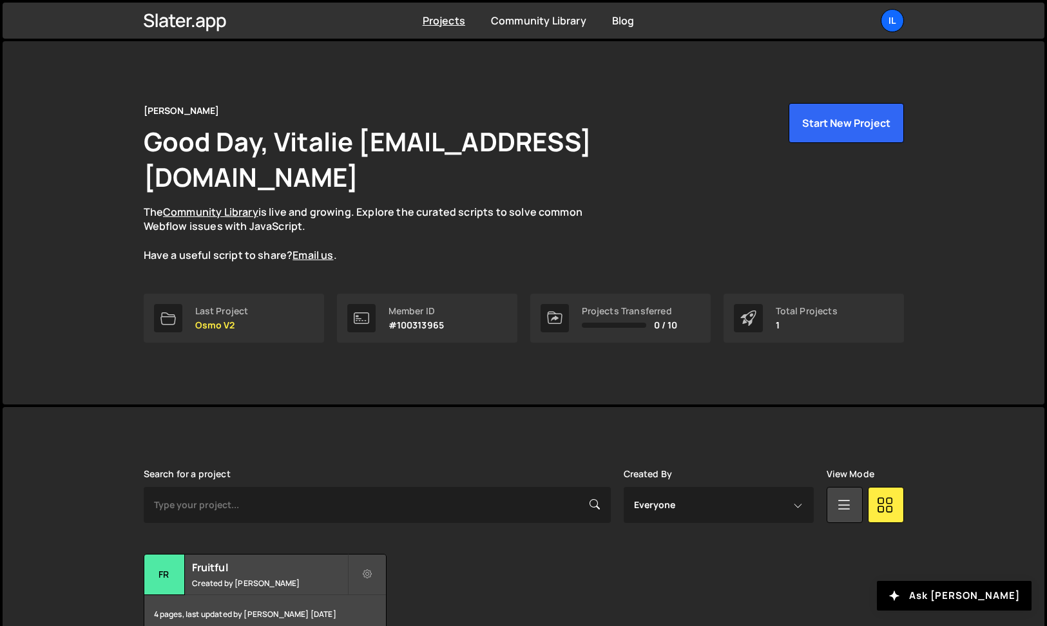
click at [256, 352] on div "[PERSON_NAME] Good Day, Vitalie [EMAIL_ADDRESS][DOMAIN_NAME] The Community Libr…" at bounding box center [523, 222] width 799 height 363
click at [314, 205] on p "The Community Library is live and growing. Explore the curated scripts to solve…" at bounding box center [376, 234] width 464 height 58
click at [407, 205] on p "The Community Library is live and growing. Explore the curated scripts to solve…" at bounding box center [376, 234] width 464 height 58
click at [474, 205] on p "The Community Library is live and growing. Explore the curated scripts to solve…" at bounding box center [376, 234] width 464 height 58
click at [535, 205] on p "The Community Library is live and growing. Explore the curated scripts to solve…" at bounding box center [376, 234] width 464 height 58
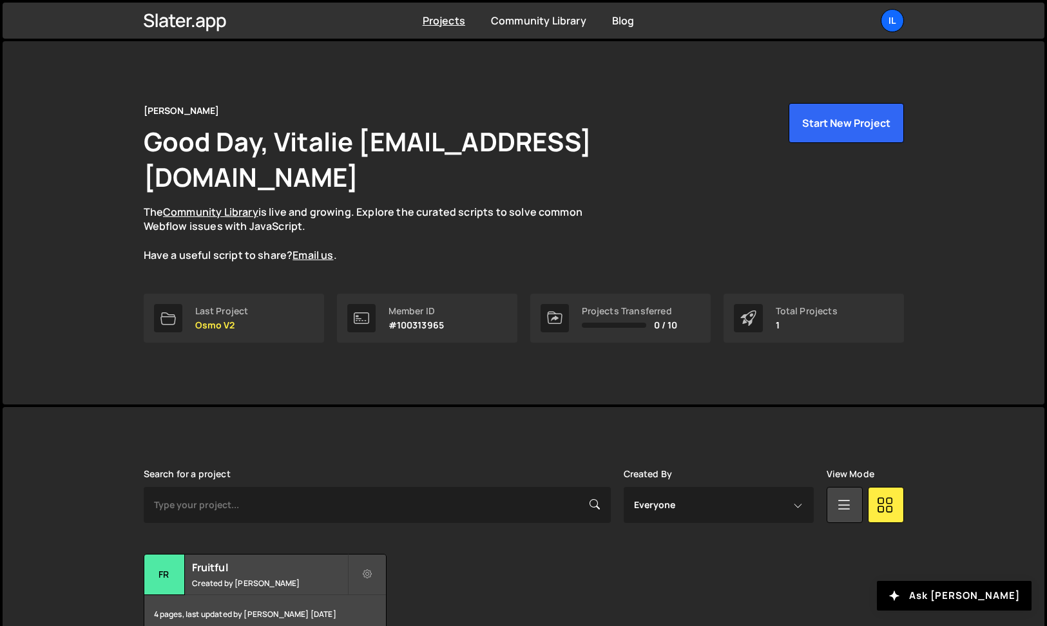
click at [426, 205] on p "The Community Library is live and growing. Explore the curated scripts to solve…" at bounding box center [376, 234] width 464 height 58
click at [207, 320] on p "Osmo V2" at bounding box center [221, 325] width 53 height 10
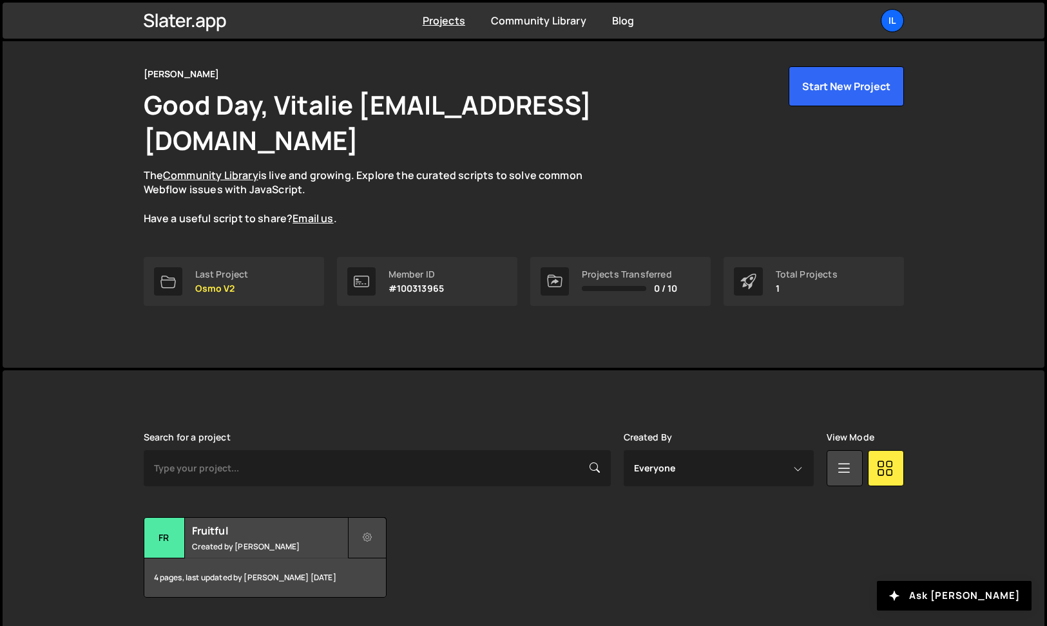
click at [367, 532] on icon at bounding box center [367, 538] width 9 height 13
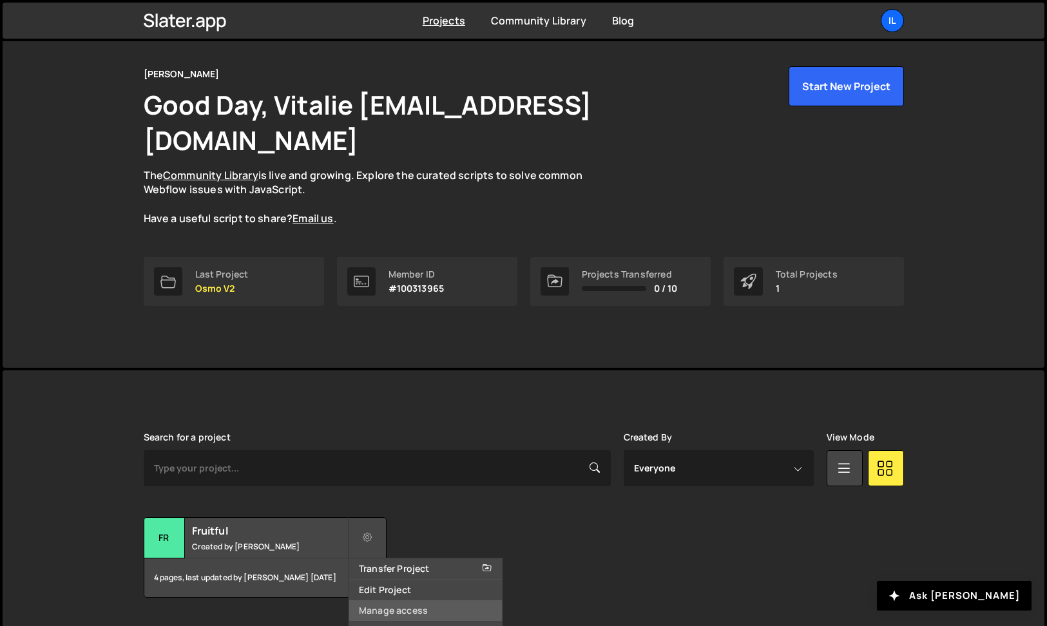
click at [430, 601] on link "Manage access" at bounding box center [425, 611] width 153 height 21
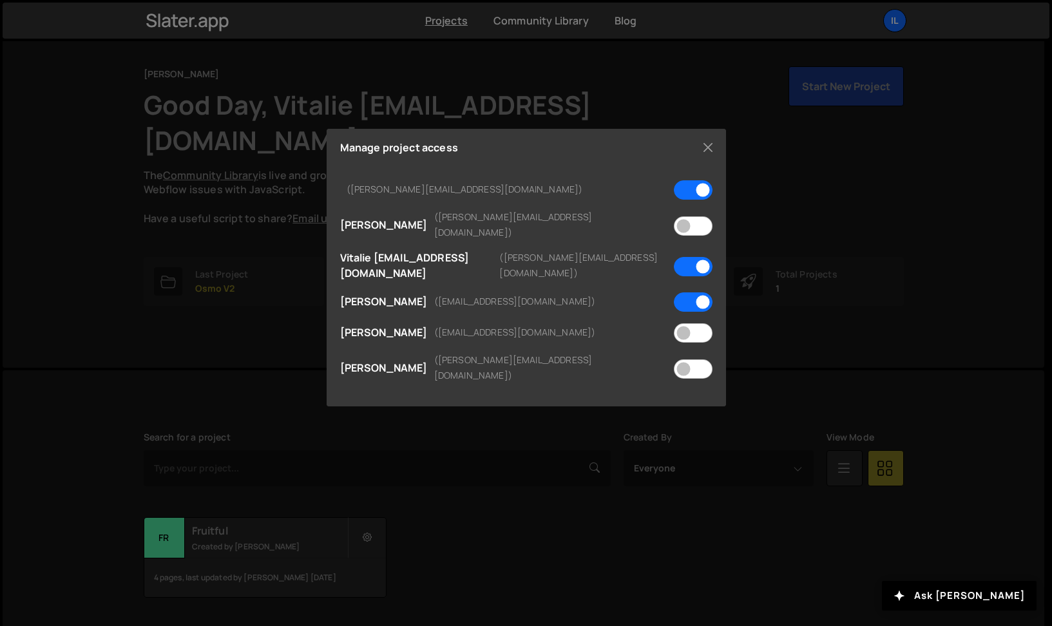
click at [528, 352] on small "([PERSON_NAME][EMAIL_ADDRESS][DOMAIN_NAME])" at bounding box center [550, 367] width 233 height 31
drag, startPoint x: 499, startPoint y: 220, endPoint x: 450, endPoint y: 223, distance: 49.0
click at [450, 223] on small "([PERSON_NAME][EMAIL_ADDRESS][DOMAIN_NAME])" at bounding box center [550, 224] width 233 height 31
copy small "[DOMAIN_NAME]"
click at [207, 377] on div "Manage project access ([PERSON_NAME][EMAIL_ADDRESS][DOMAIN_NAME]) [PERSON_NAME]…" at bounding box center [526, 313] width 1052 height 626
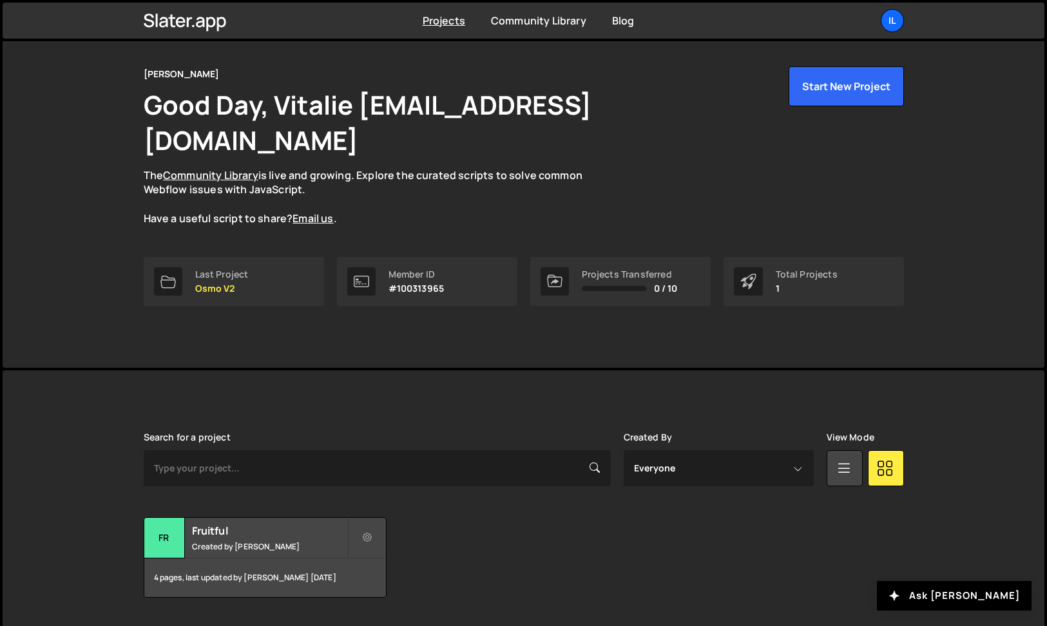
click at [571, 517] on div "Transfer Project Edit Project Manage access Delete Project Fr Fruitful Created …" at bounding box center [524, 557] width 760 height 81
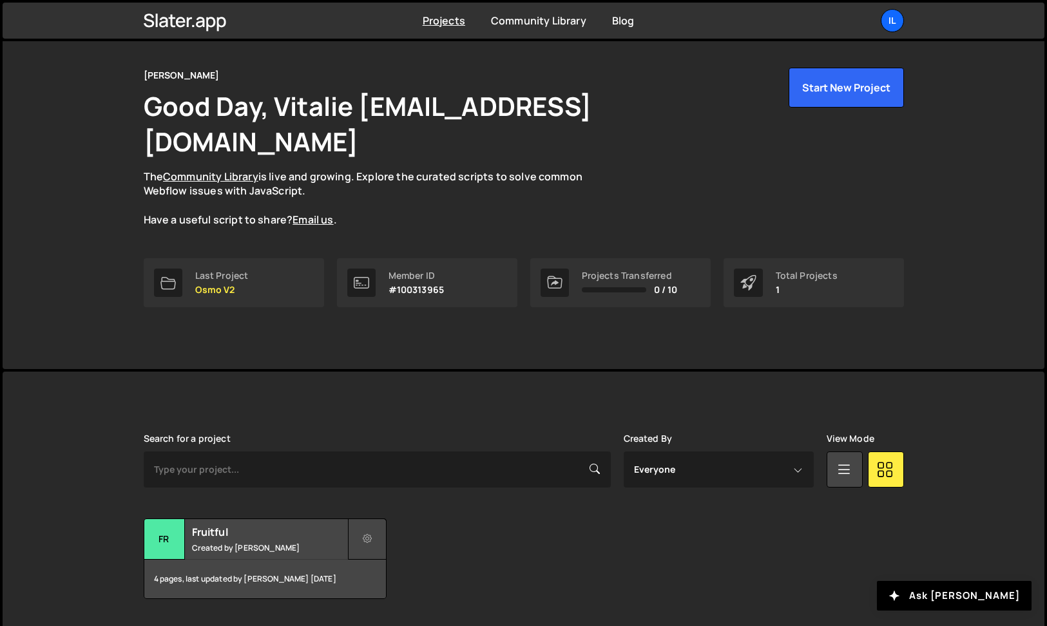
click at [361, 519] on button at bounding box center [367, 539] width 39 height 41
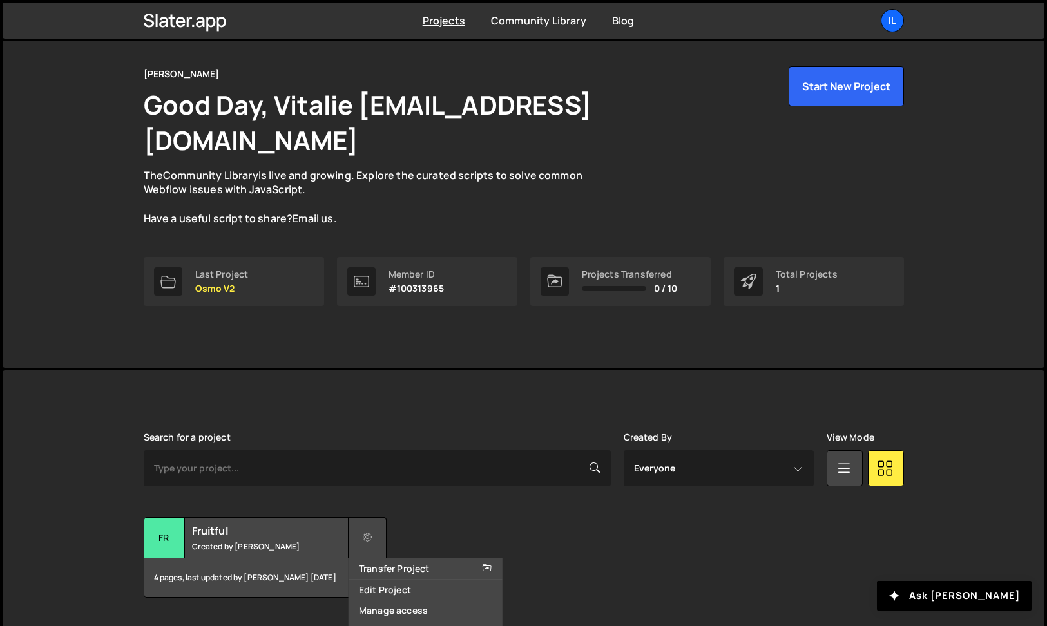
click at [371, 532] on icon at bounding box center [367, 538] width 9 height 13
click at [510, 517] on div "Transfer Project Edit Project Manage access Delete Project Fr Fruitful Created …" at bounding box center [524, 557] width 760 height 81
click at [370, 517] on button at bounding box center [367, 537] width 39 height 41
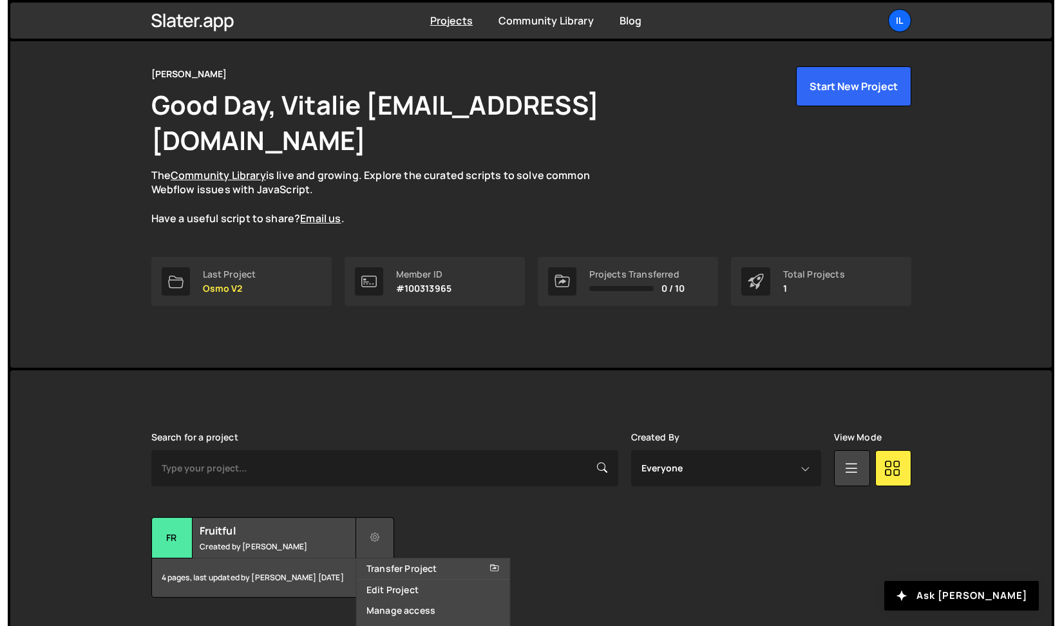
scroll to position [32, 0]
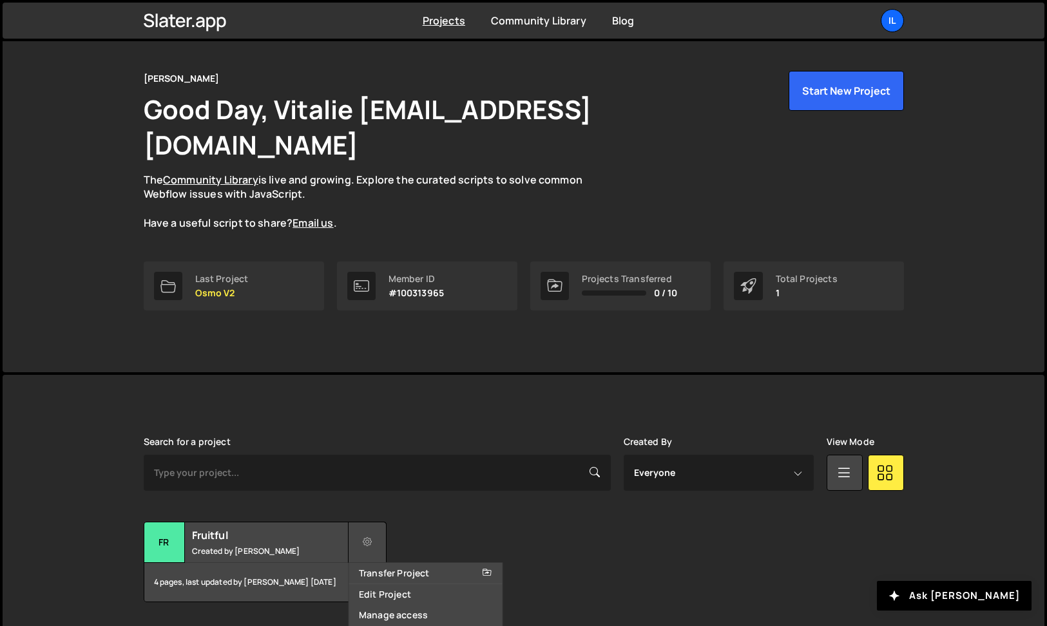
click at [356, 522] on button at bounding box center [367, 542] width 39 height 41
click at [119, 501] on div "[PERSON_NAME] is designed for desktop use. Please use a larger screen to access…" at bounding box center [524, 519] width 1042 height 289
click at [88, 471] on div "[PERSON_NAME] is designed for desktop use. Please use a larger screen to access…" at bounding box center [524, 519] width 1042 height 289
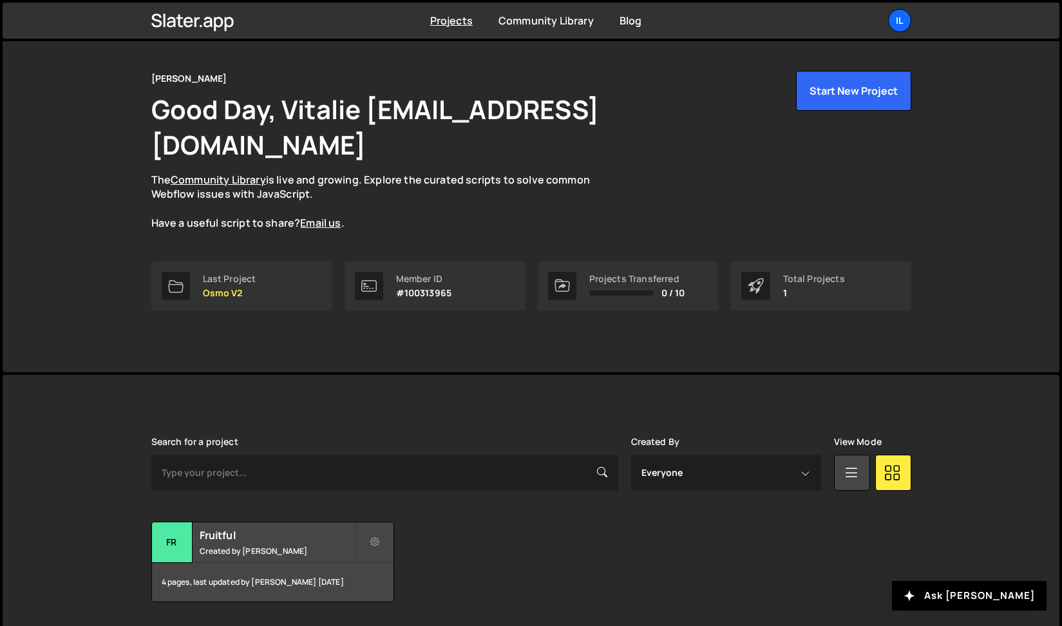
click at [73, 532] on div "[PERSON_NAME] is designed for desktop use. Please use a larger screen to access…" at bounding box center [531, 519] width 1057 height 289
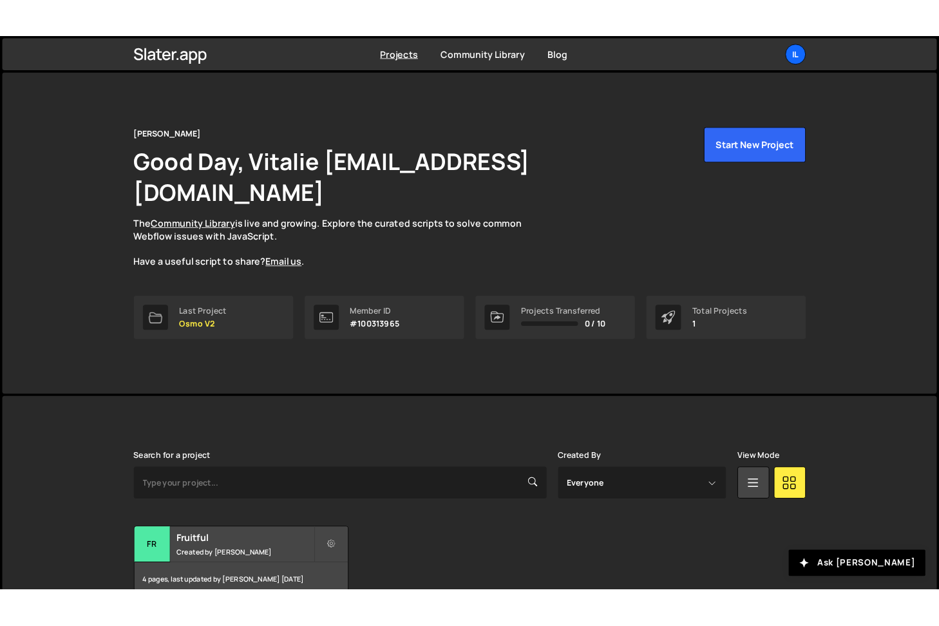
scroll to position [37, 0]
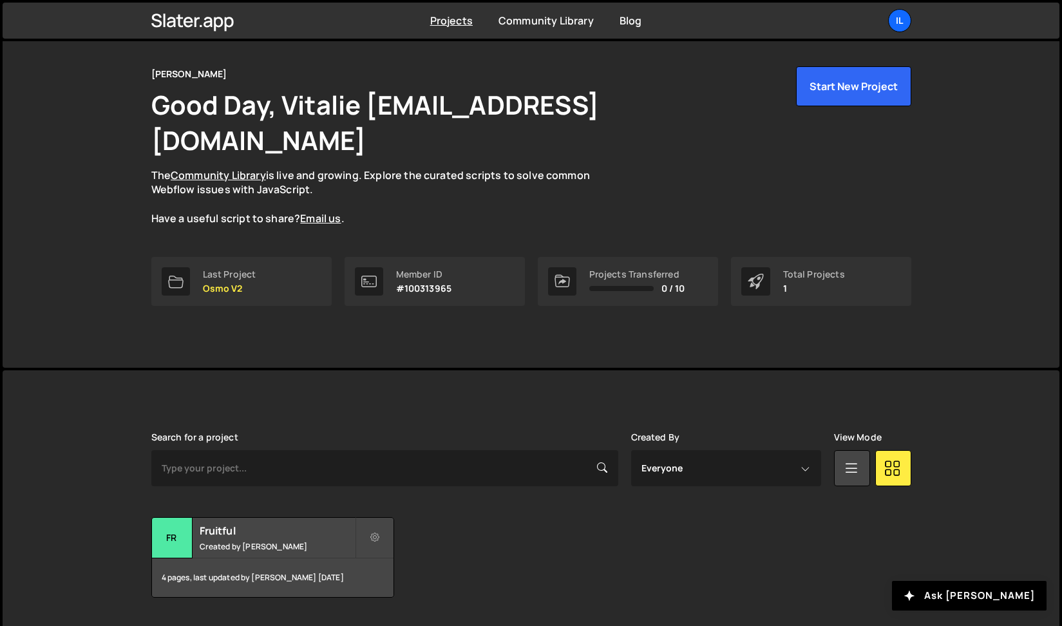
click at [106, 559] on div "[PERSON_NAME] is designed for desktop use. Please use a larger screen to access…" at bounding box center [531, 514] width 1057 height 289
click at [85, 555] on div "[PERSON_NAME] is designed for desktop use. Please use a larger screen to access…" at bounding box center [531, 514] width 1057 height 289
click at [102, 555] on div "[PERSON_NAME] is designed for desktop use. Please use a larger screen to access…" at bounding box center [531, 514] width 1057 height 289
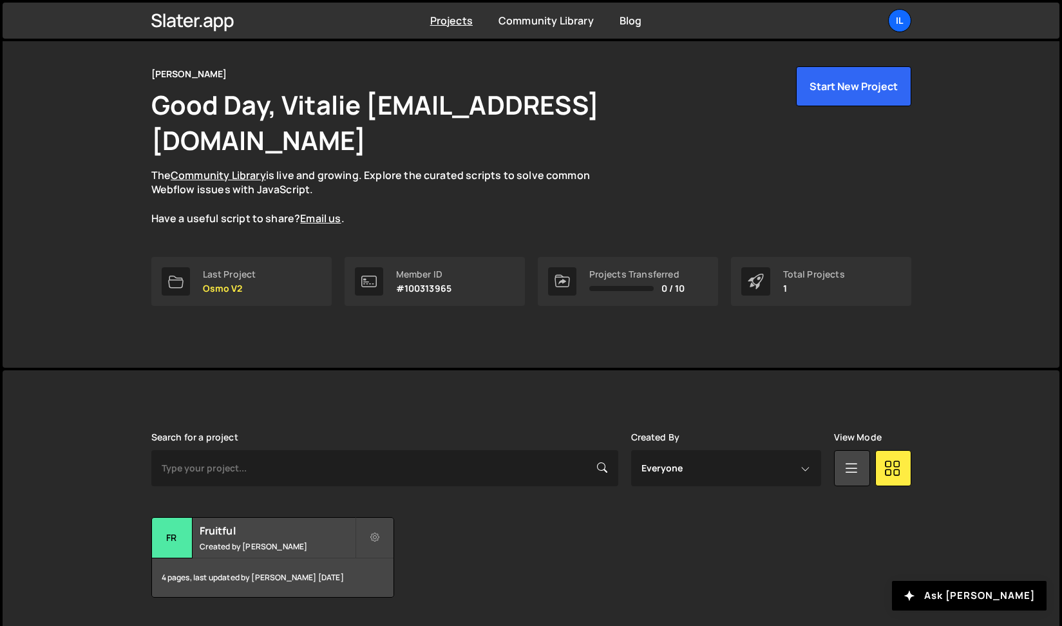
click at [115, 546] on div "[PERSON_NAME] is designed for desktop use. Please use a larger screen to access…" at bounding box center [531, 514] width 1057 height 289
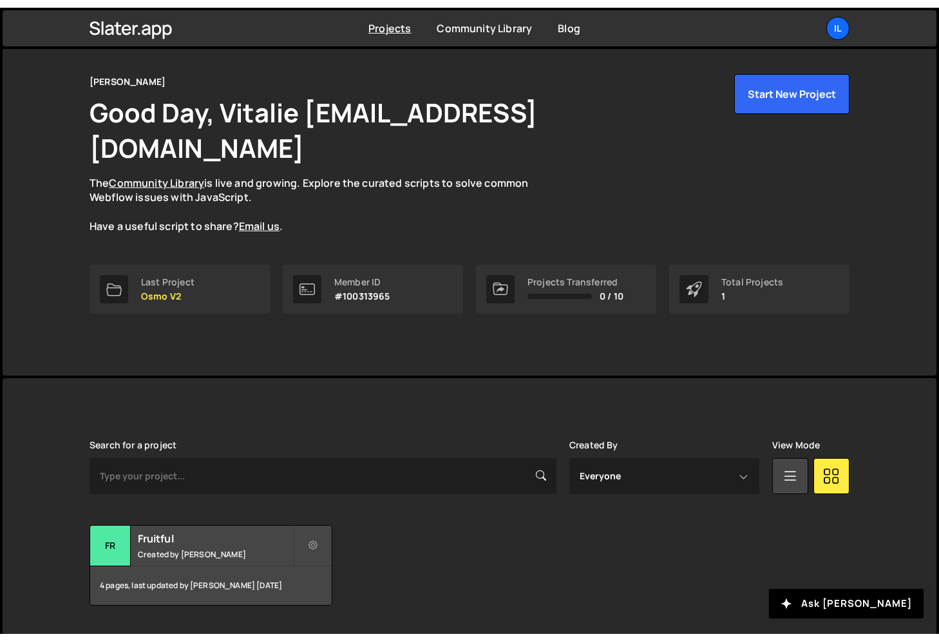
scroll to position [22, 0]
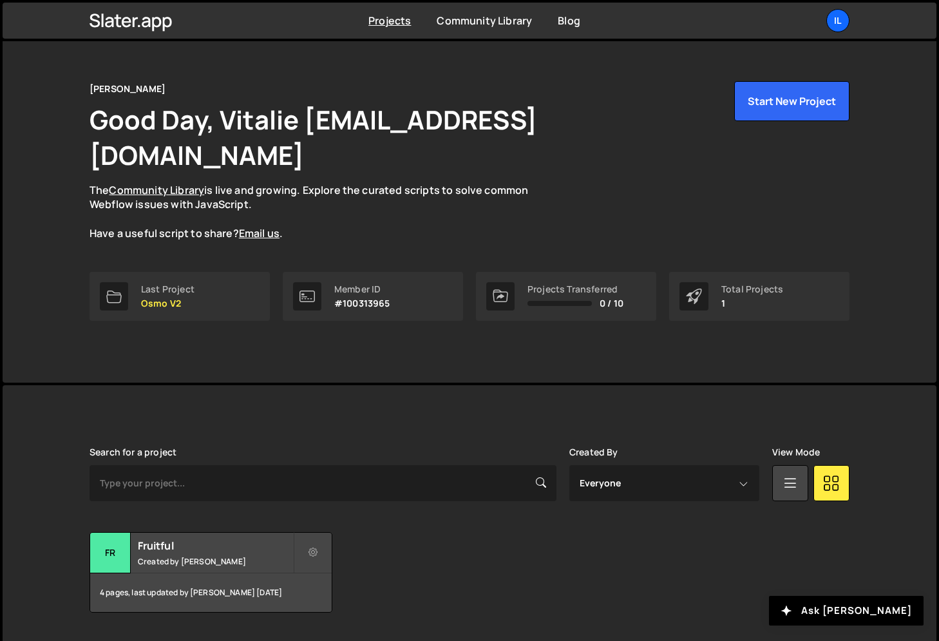
click at [61, 555] on div "[PERSON_NAME] is designed for desktop use. Please use a larger screen to access…" at bounding box center [470, 529] width 934 height 289
